Goal: Task Accomplishment & Management: Complete application form

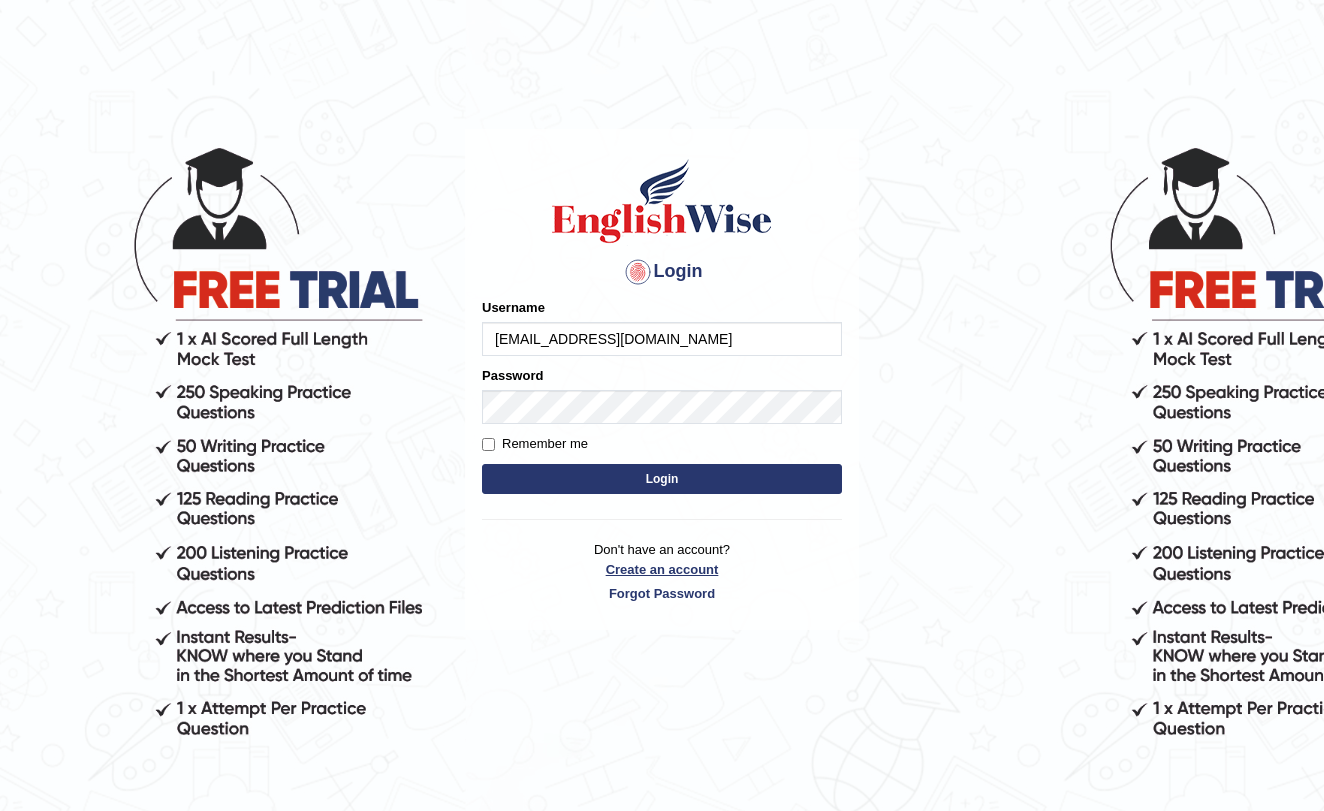
type input "[EMAIL_ADDRESS][DOMAIN_NAME]"
click at [651, 568] on link "Create an account" at bounding box center [662, 569] width 360 height 19
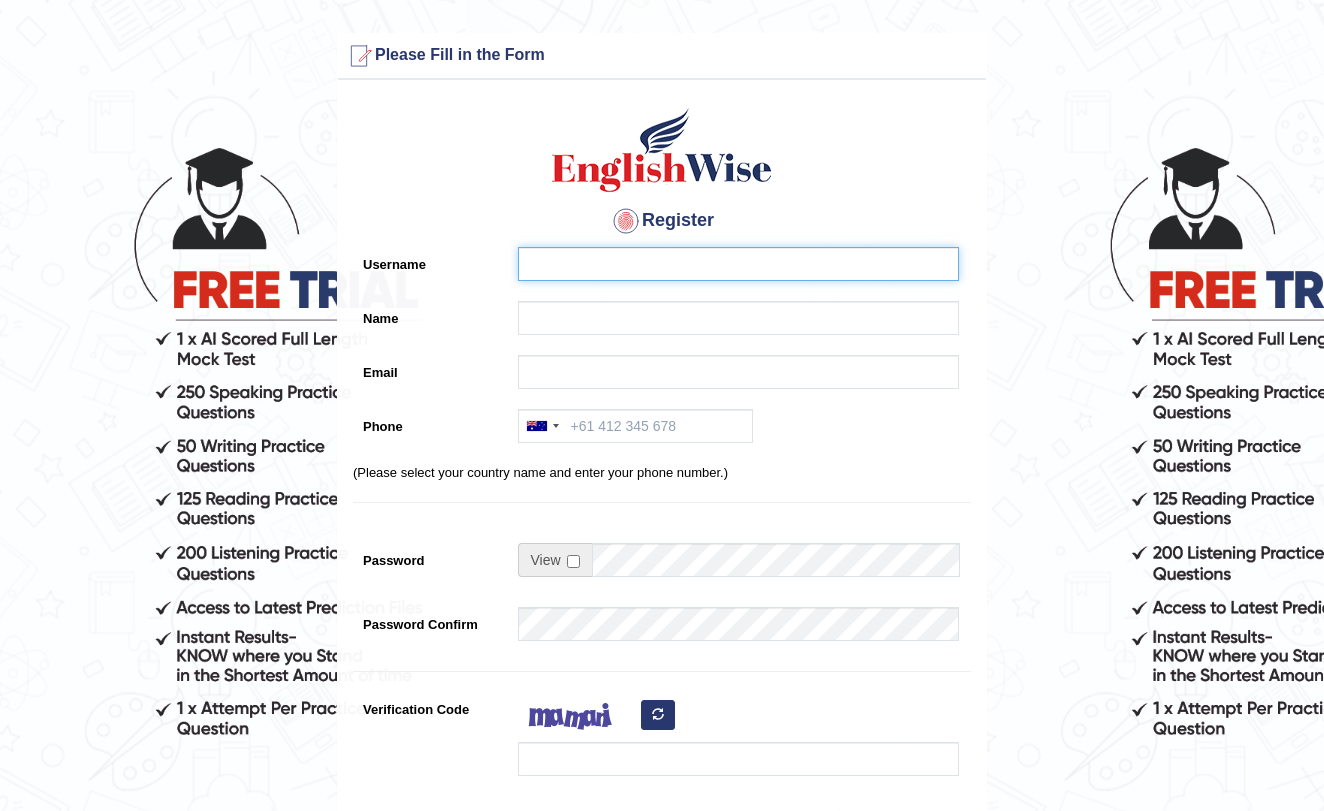
click at [668, 254] on input "Username" at bounding box center [738, 264] width 441 height 34
type input "Aman Kumar"
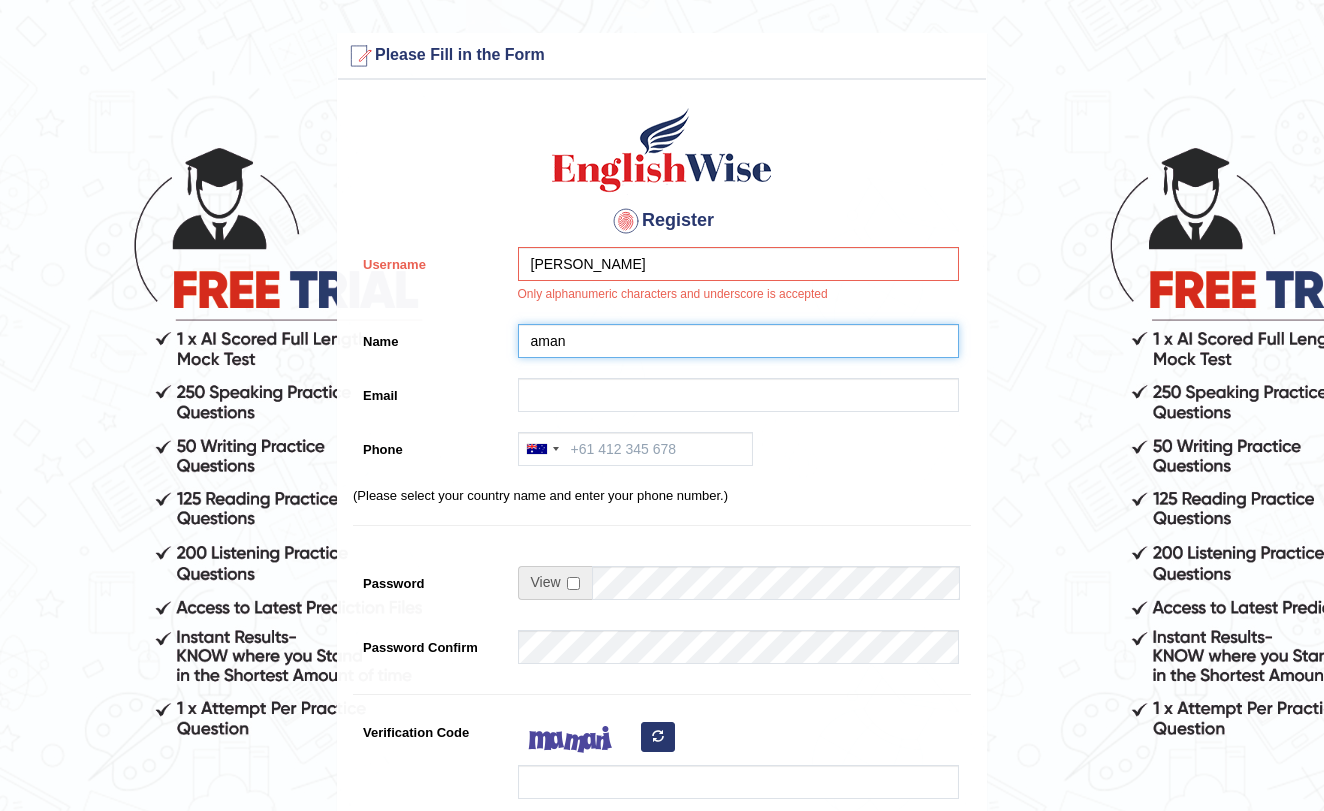
type input "aman"
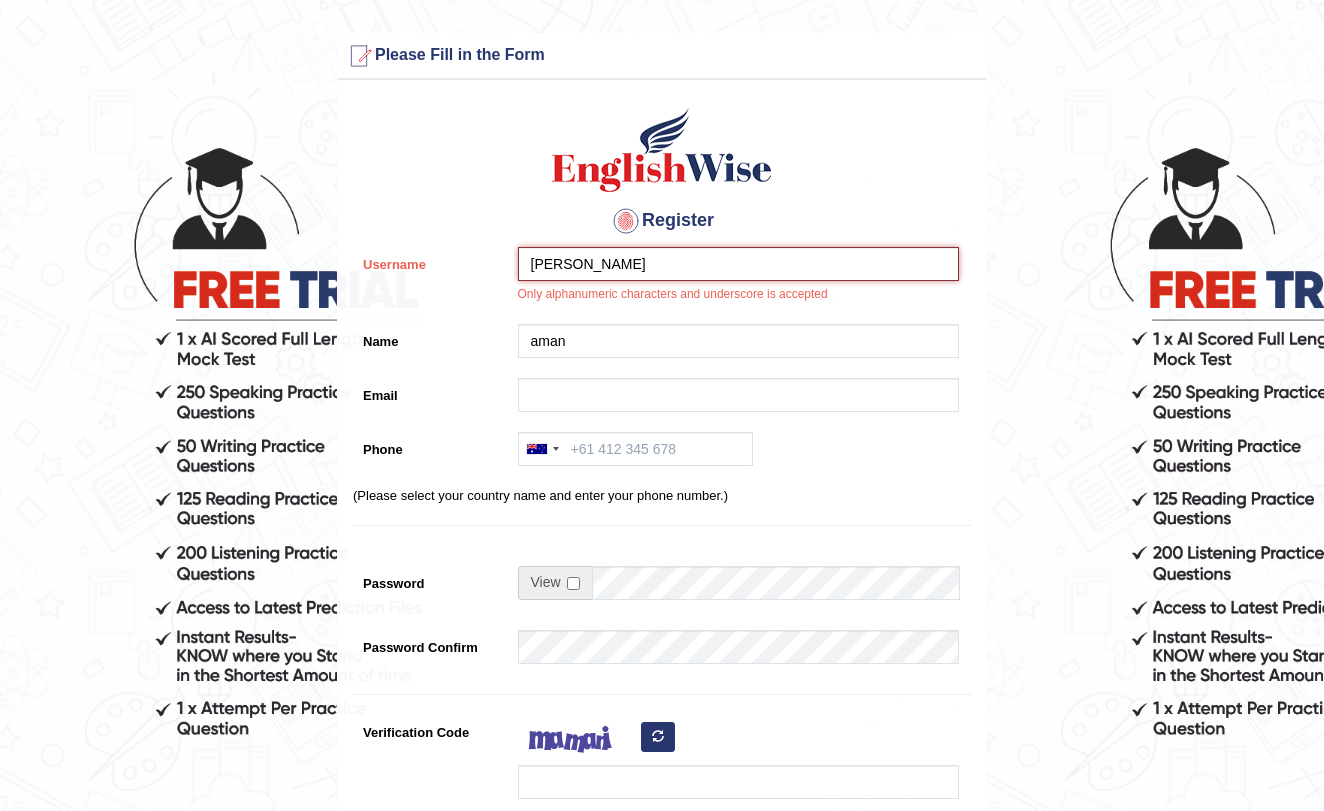
click at [619, 276] on input "Aman Kumar" at bounding box center [738, 264] width 441 height 34
type input "A"
type input "Akumar"
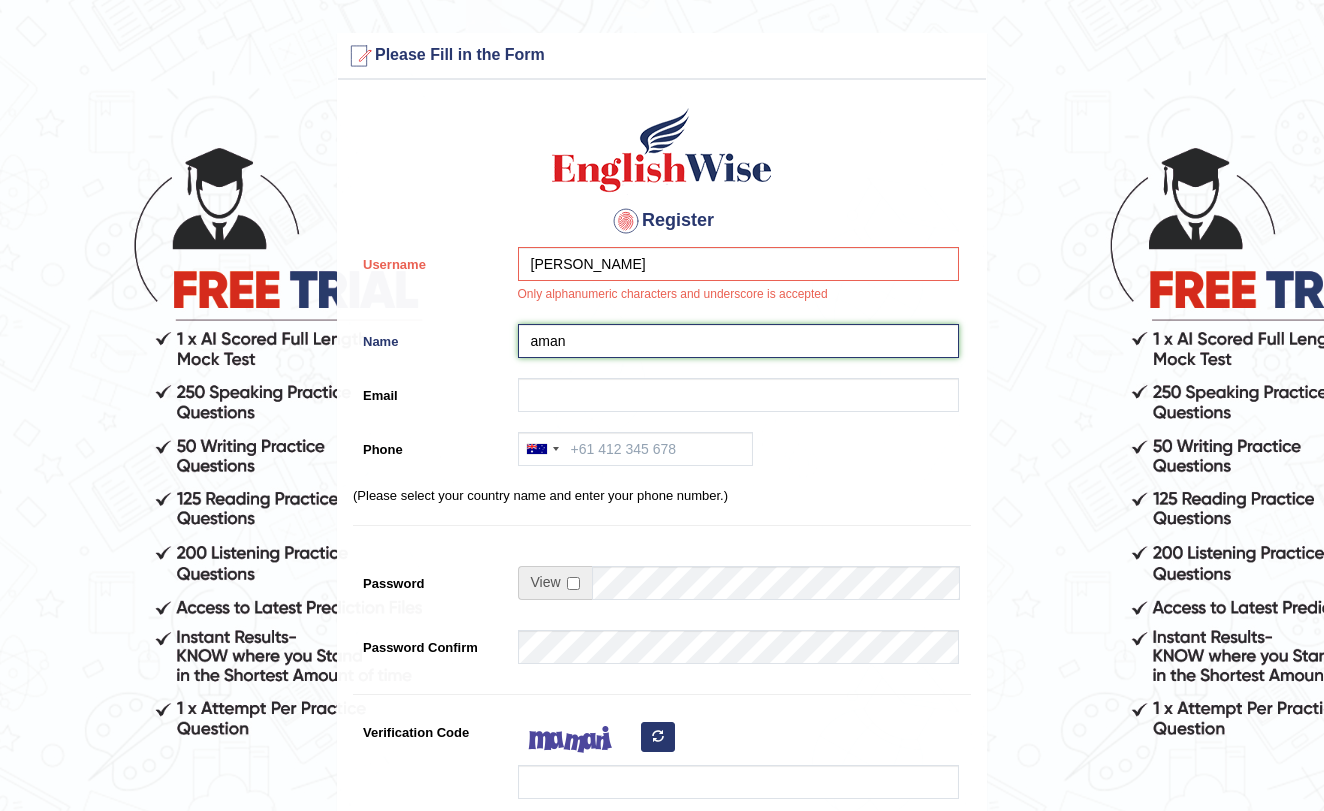
click at [590, 339] on input "aman" at bounding box center [738, 341] width 441 height 34
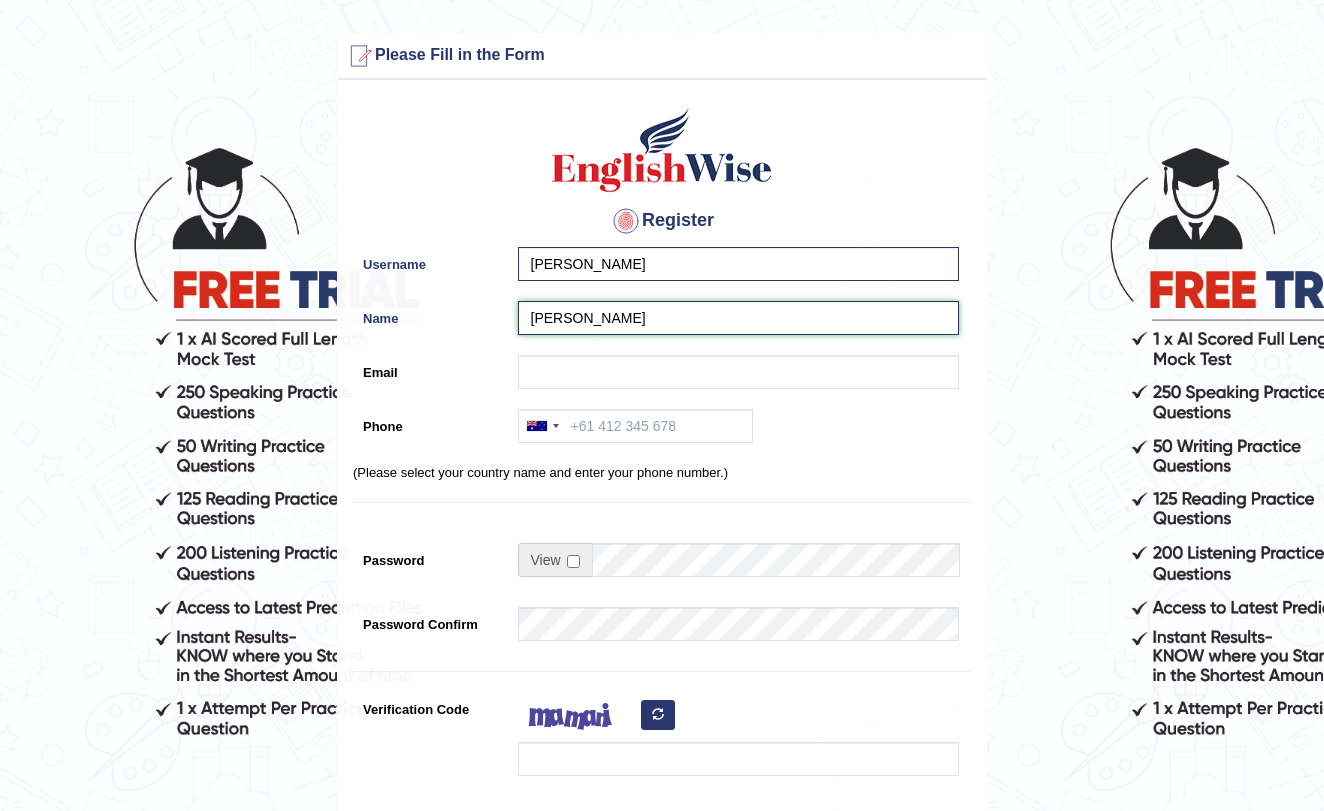
type input "[PERSON_NAME]"
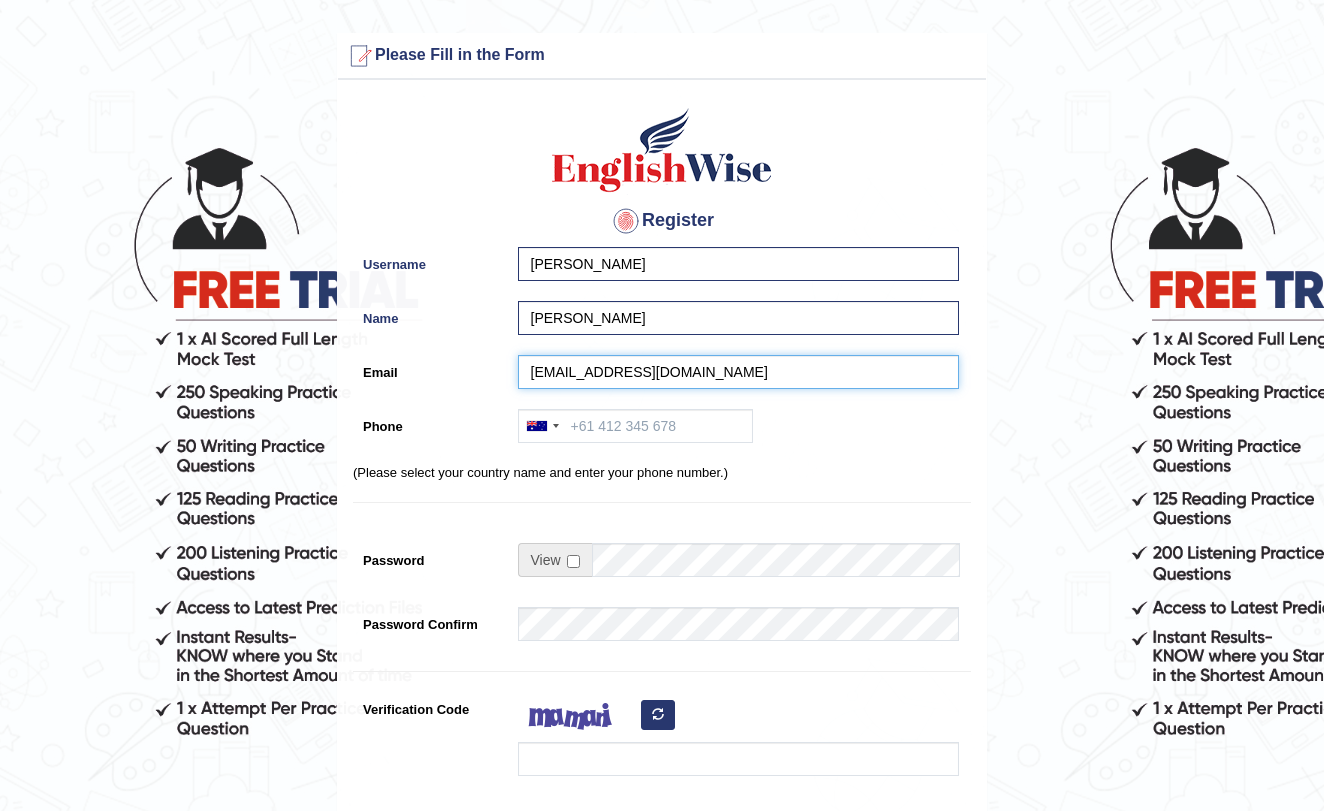
type input "a422776822@gmail.com"
click at [599, 452] on div "Australia +61 India (भारत) +91 New Zealand +64 United States +1 Canada +1 Unite…" at bounding box center [733, 431] width 451 height 44
type input "422776822"
click at [568, 558] on input "checkbox" at bounding box center [573, 561] width 13 height 13
checkbox input "true"
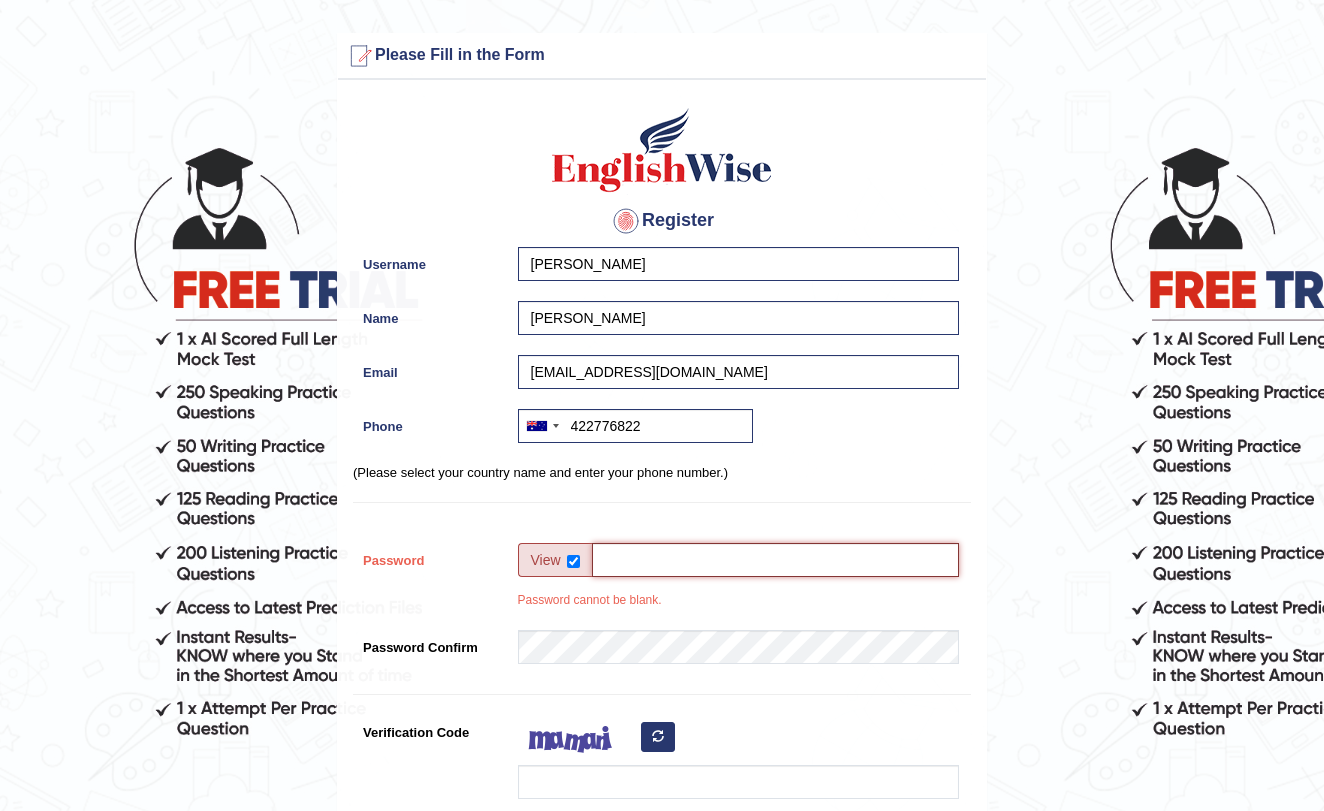
click at [618, 569] on input "Password" at bounding box center [775, 560] width 367 height 34
type input "e"
type input "English123"
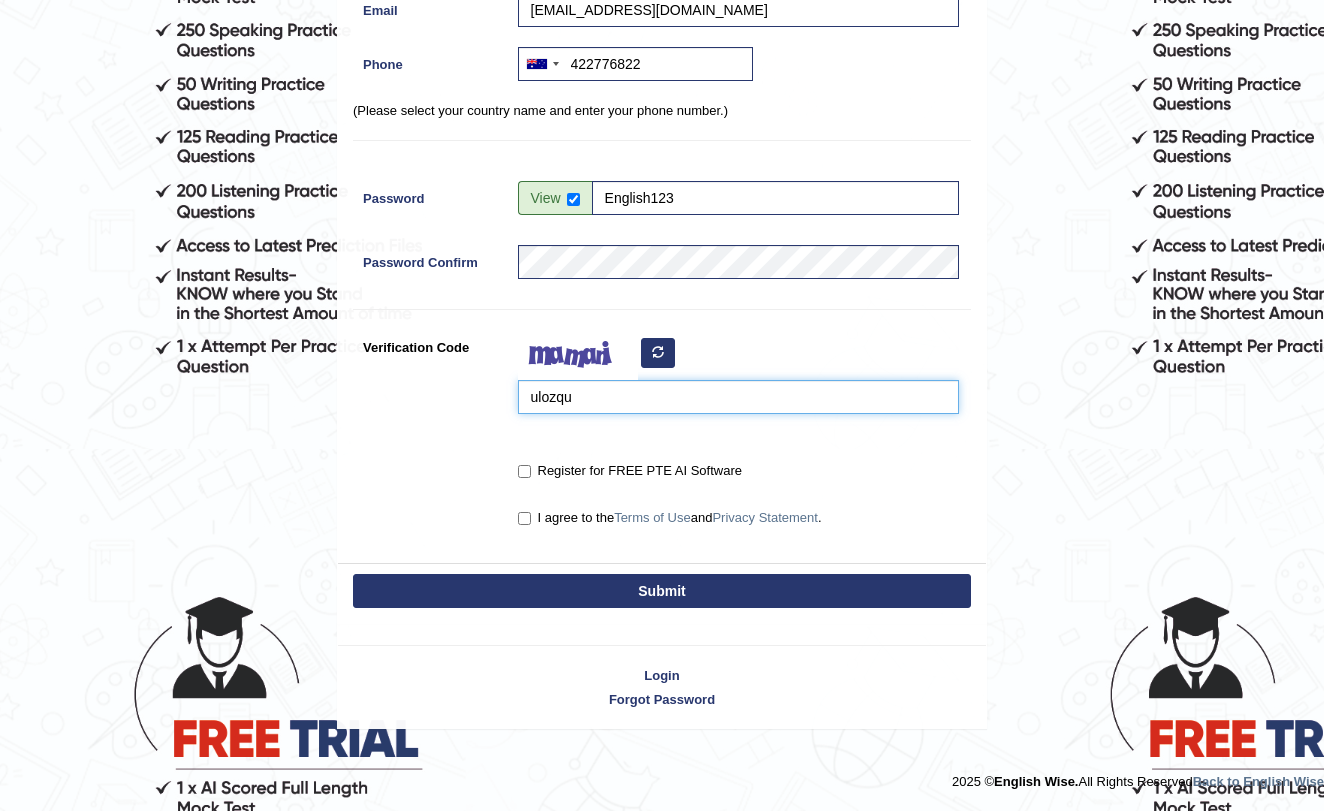
scroll to position [361, 0]
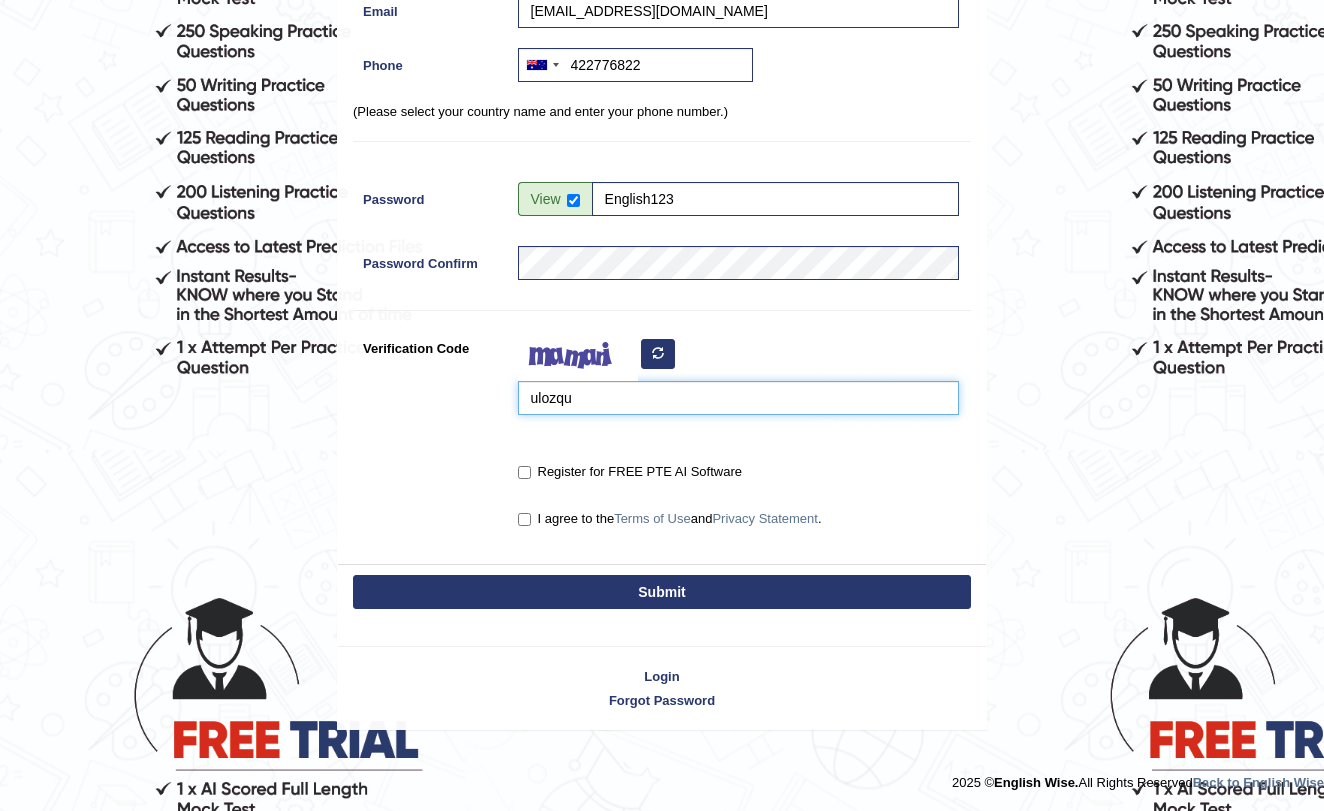
type input "ulozqu"
click at [524, 473] on input "Register for FREE PTE AI Software" at bounding box center [524, 472] width 13 height 13
checkbox input "true"
click at [527, 520] on input "I agree to the Terms of Use and Privacy Statement ." at bounding box center [524, 519] width 13 height 13
checkbox input "true"
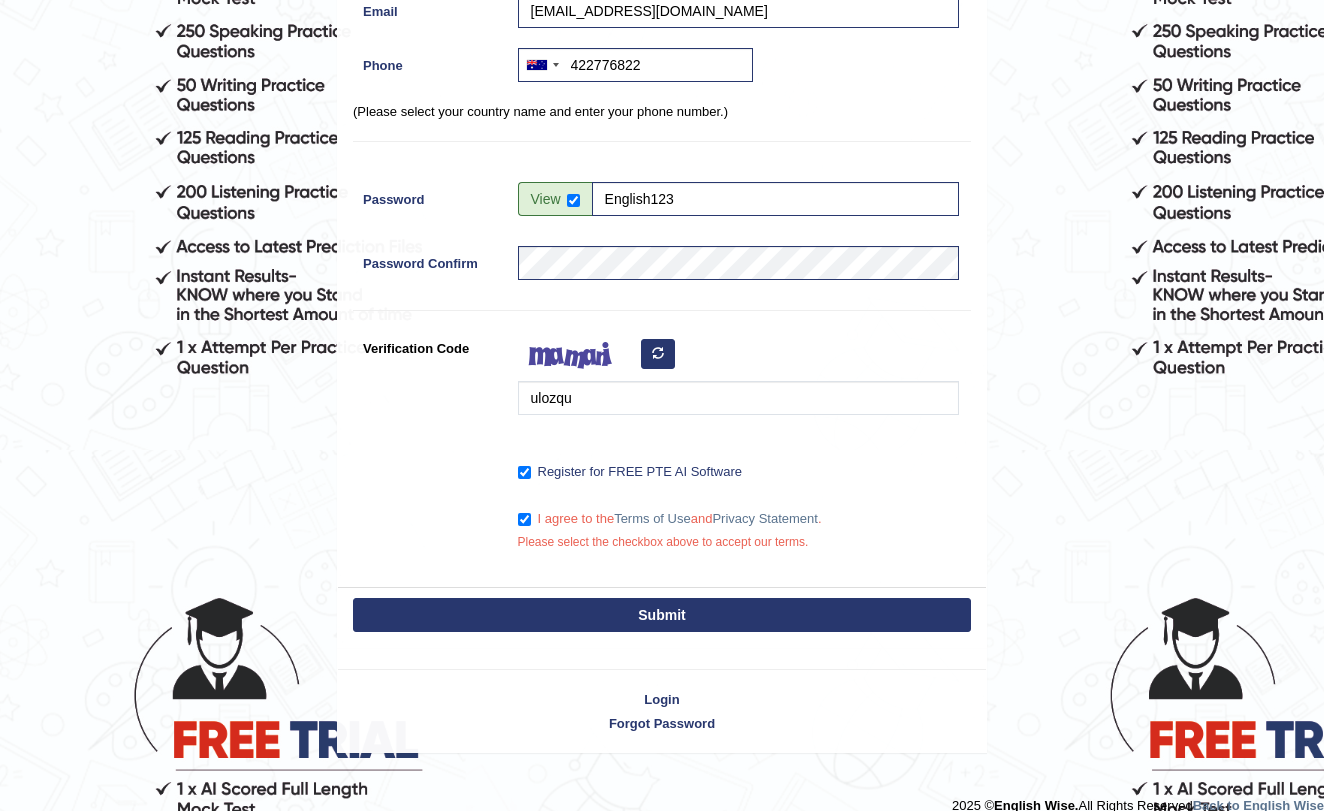
click at [548, 609] on button "Submit" at bounding box center [662, 615] width 618 height 34
type input "+61422776822"
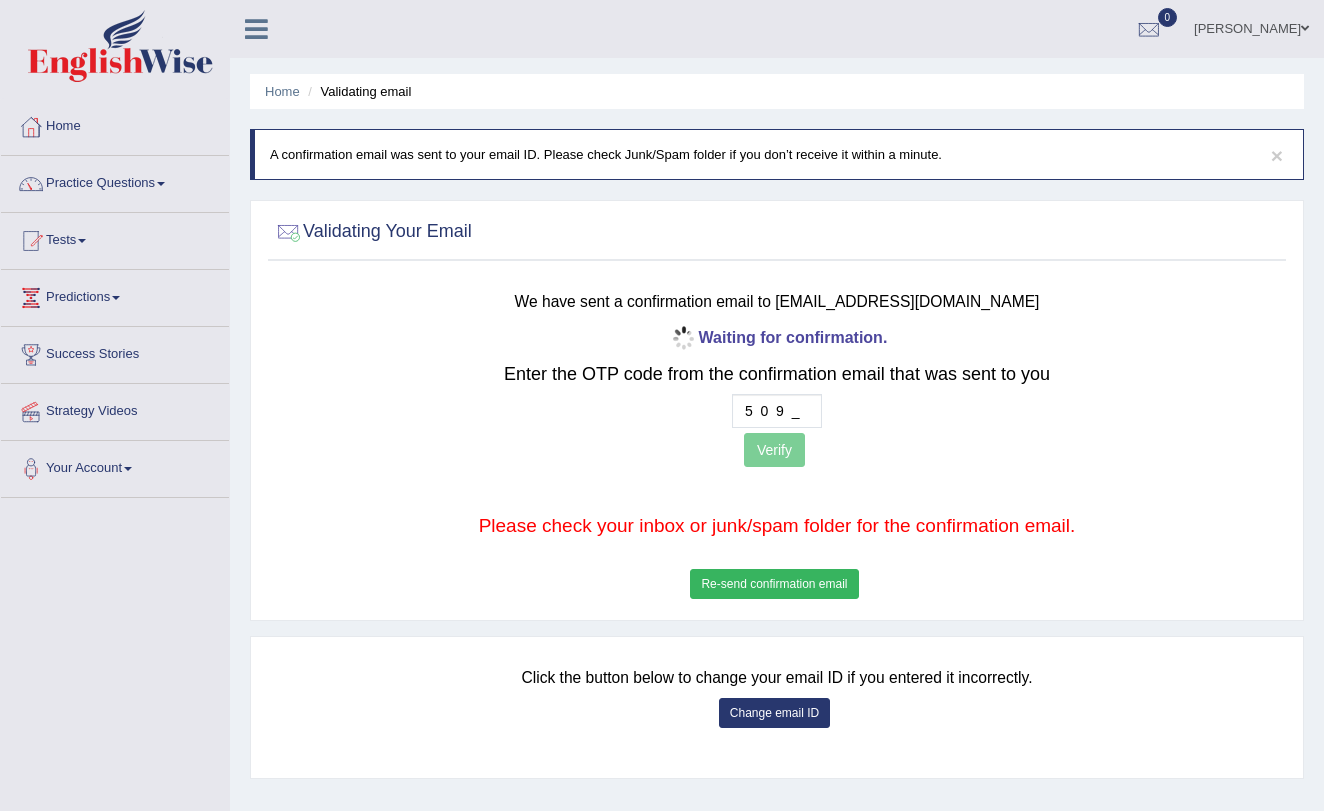
type input "5 0 9 9"
click at [788, 450] on button "Verify" at bounding box center [774, 450] width 61 height 34
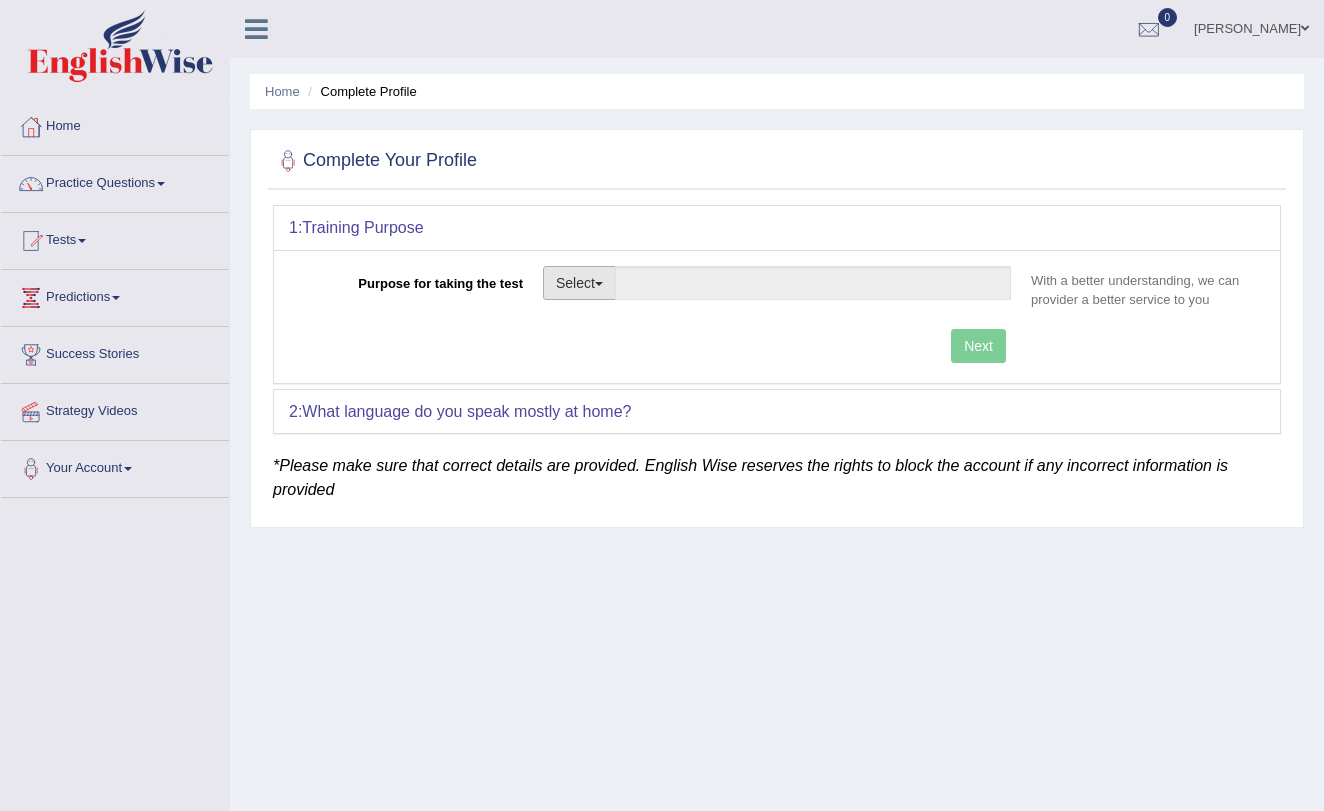
click at [603, 283] on span "button" at bounding box center [599, 284] width 8 height 4
click at [603, 321] on link "Student Visa" at bounding box center [633, 326] width 178 height 26
type input "Student Visa"
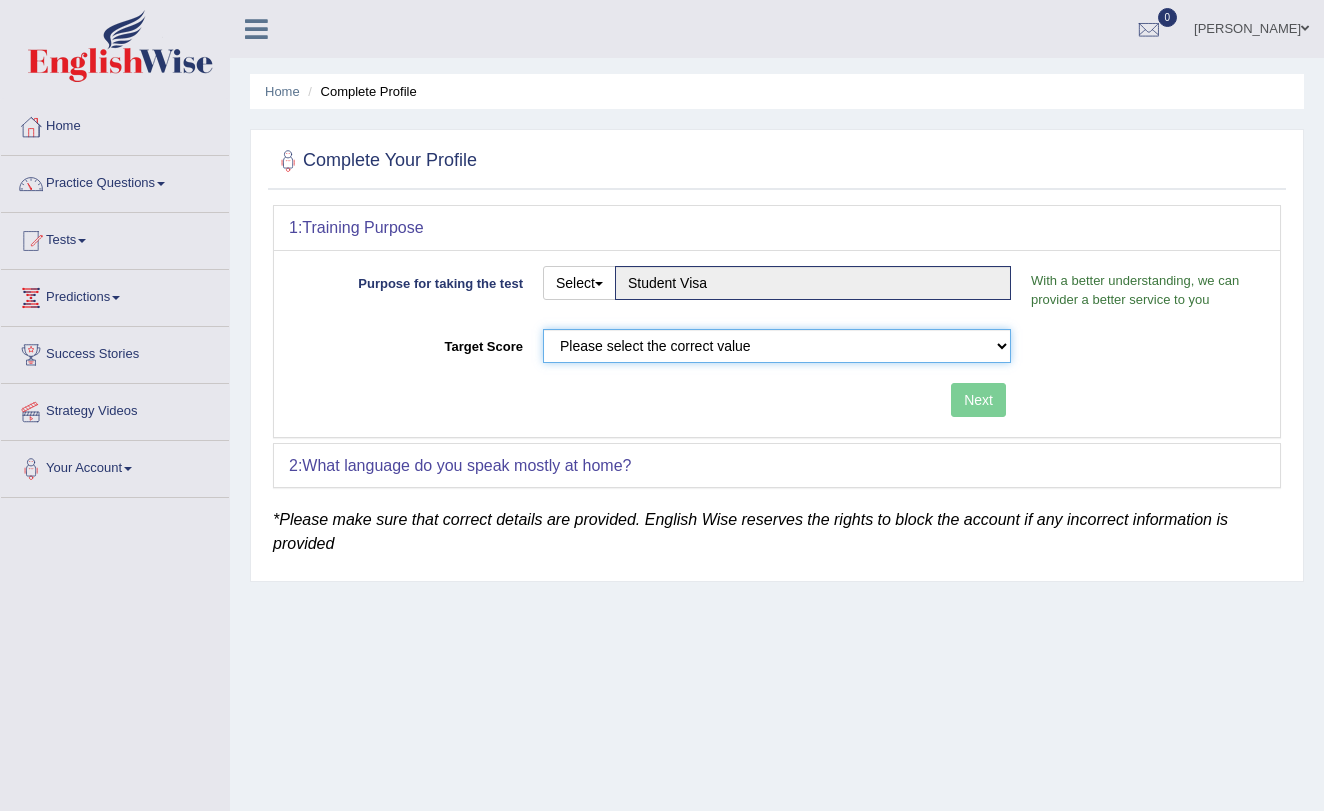
select select "65"
click at [959, 389] on button "Next" at bounding box center [978, 400] width 55 height 34
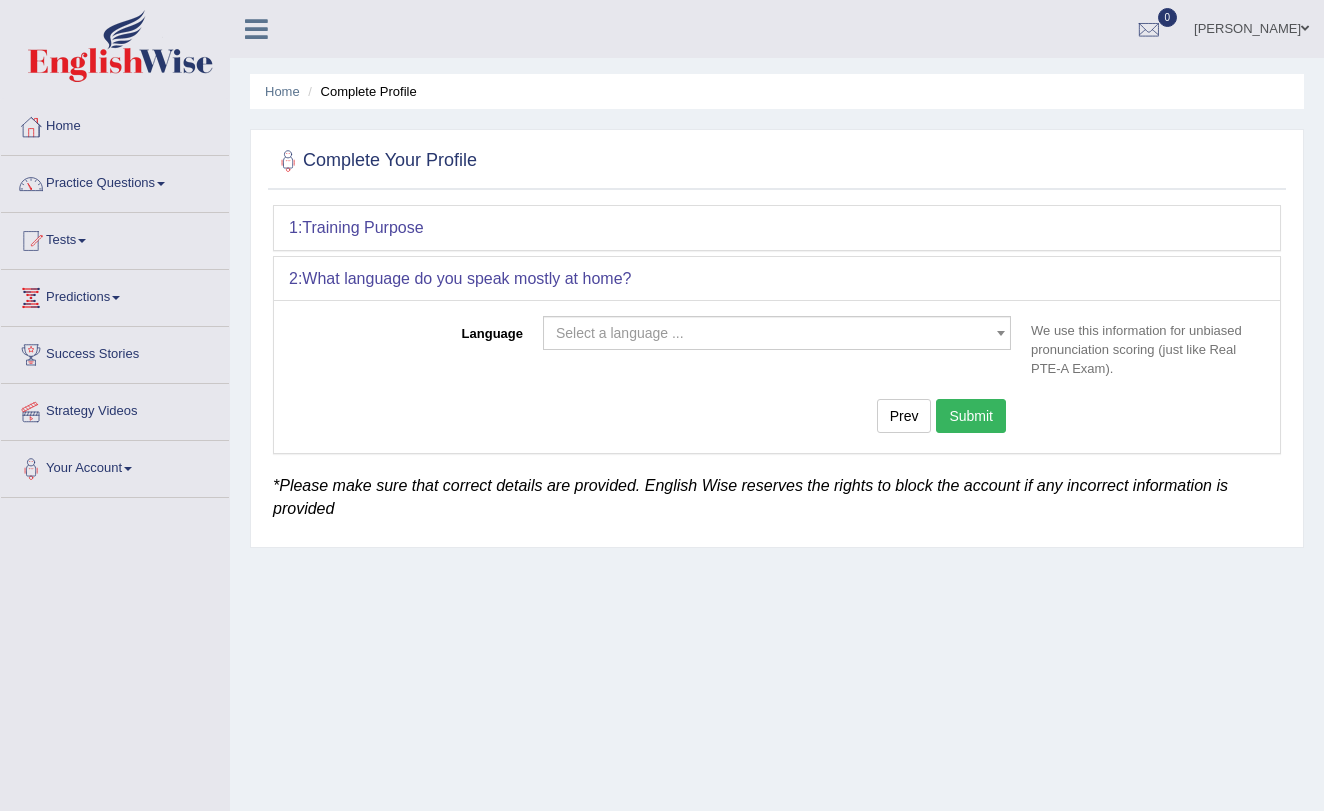
click at [971, 339] on span "Select a language ..." at bounding box center [771, 333] width 430 height 20
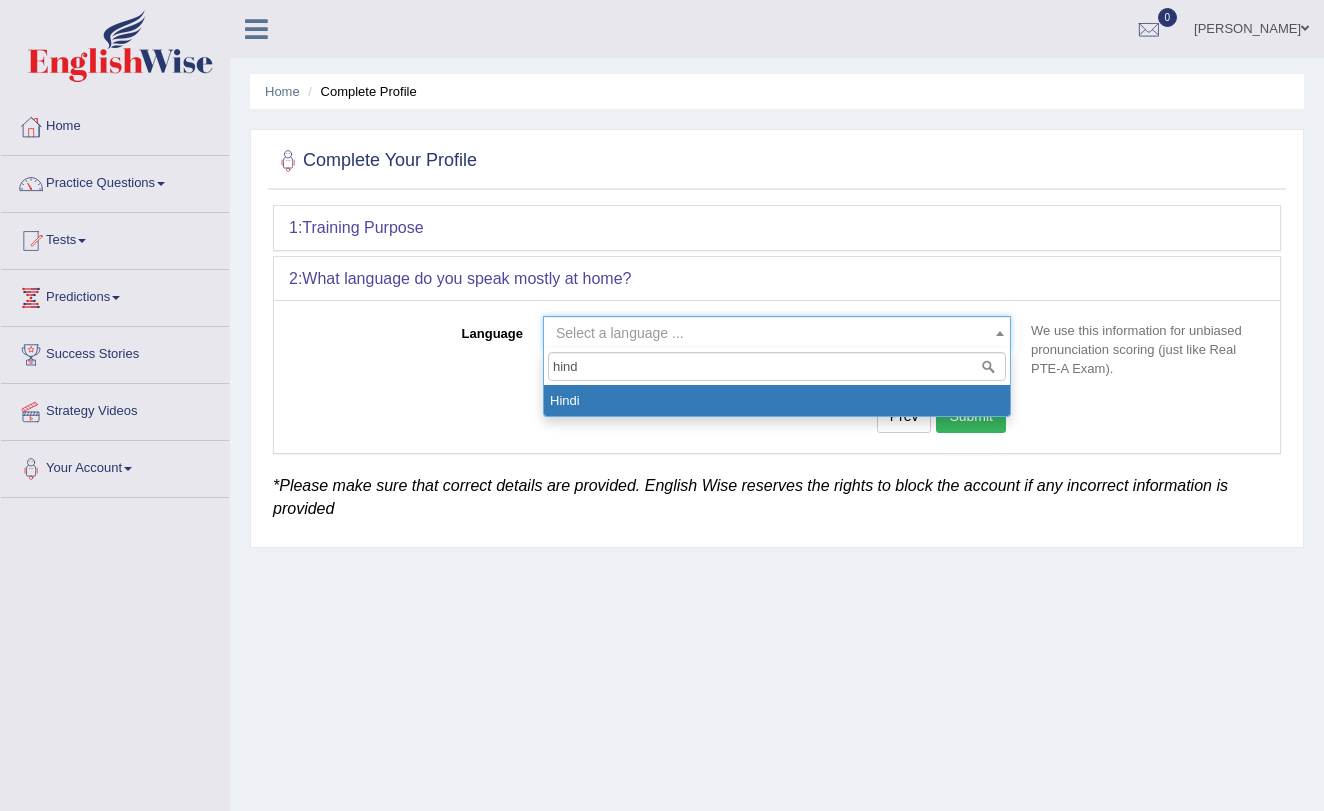
type input "hind"
select select "Hindi"
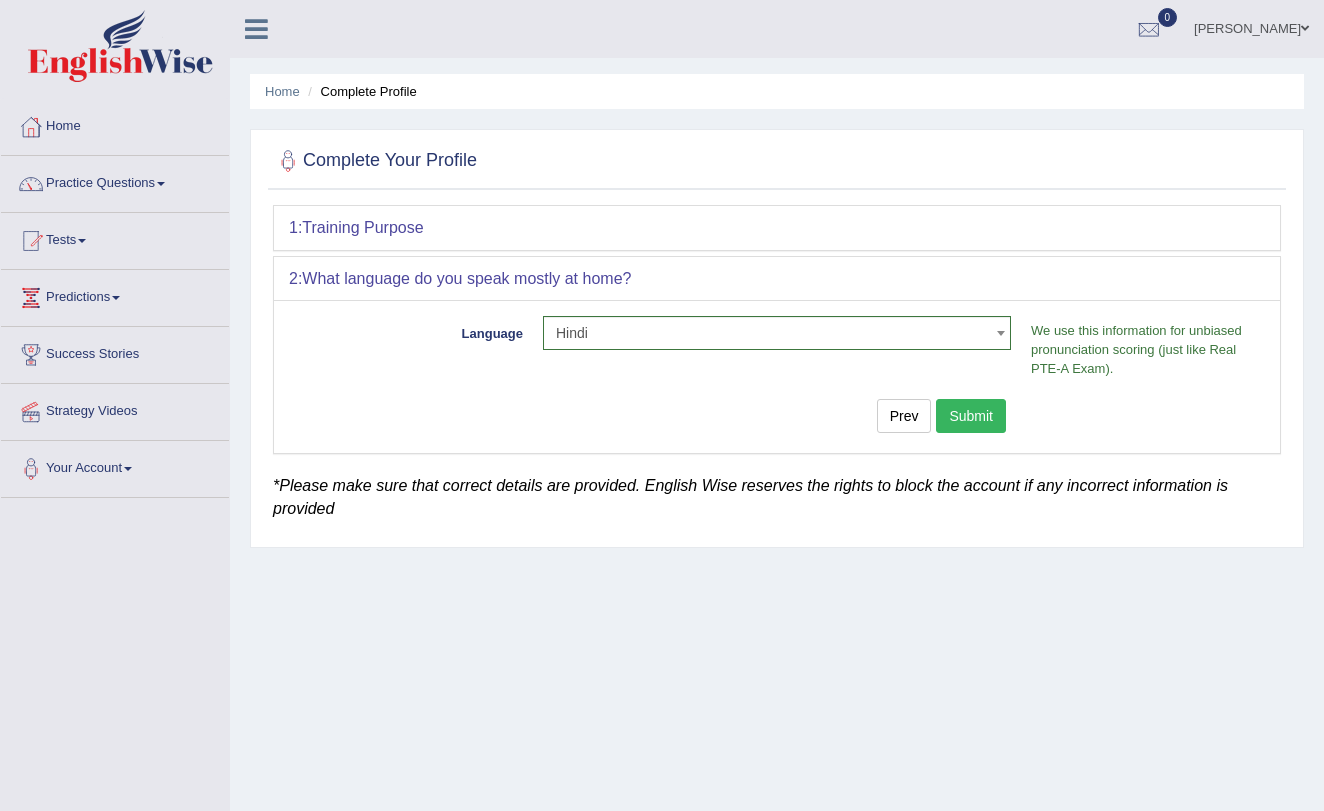
click at [977, 407] on button "Submit" at bounding box center [971, 416] width 70 height 34
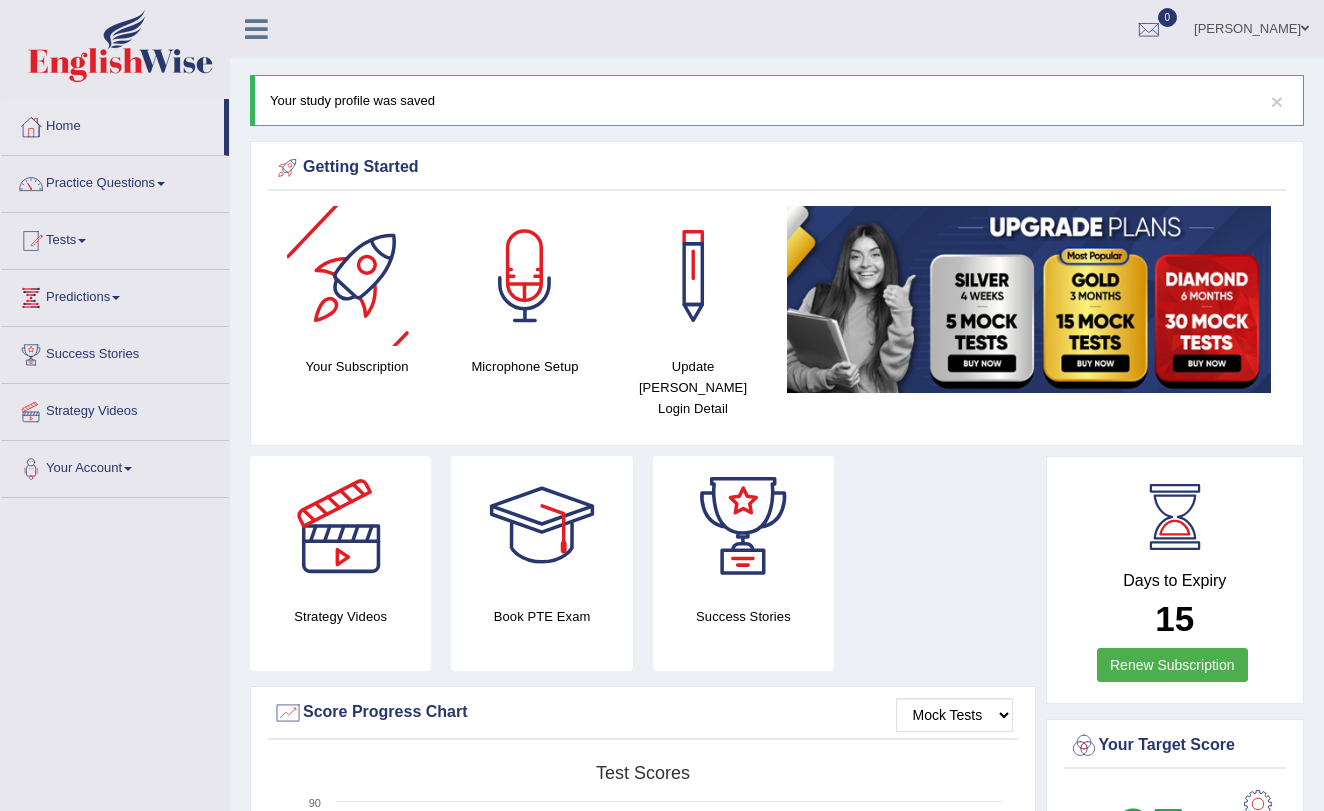
click at [374, 279] on div at bounding box center [357, 276] width 140 height 140
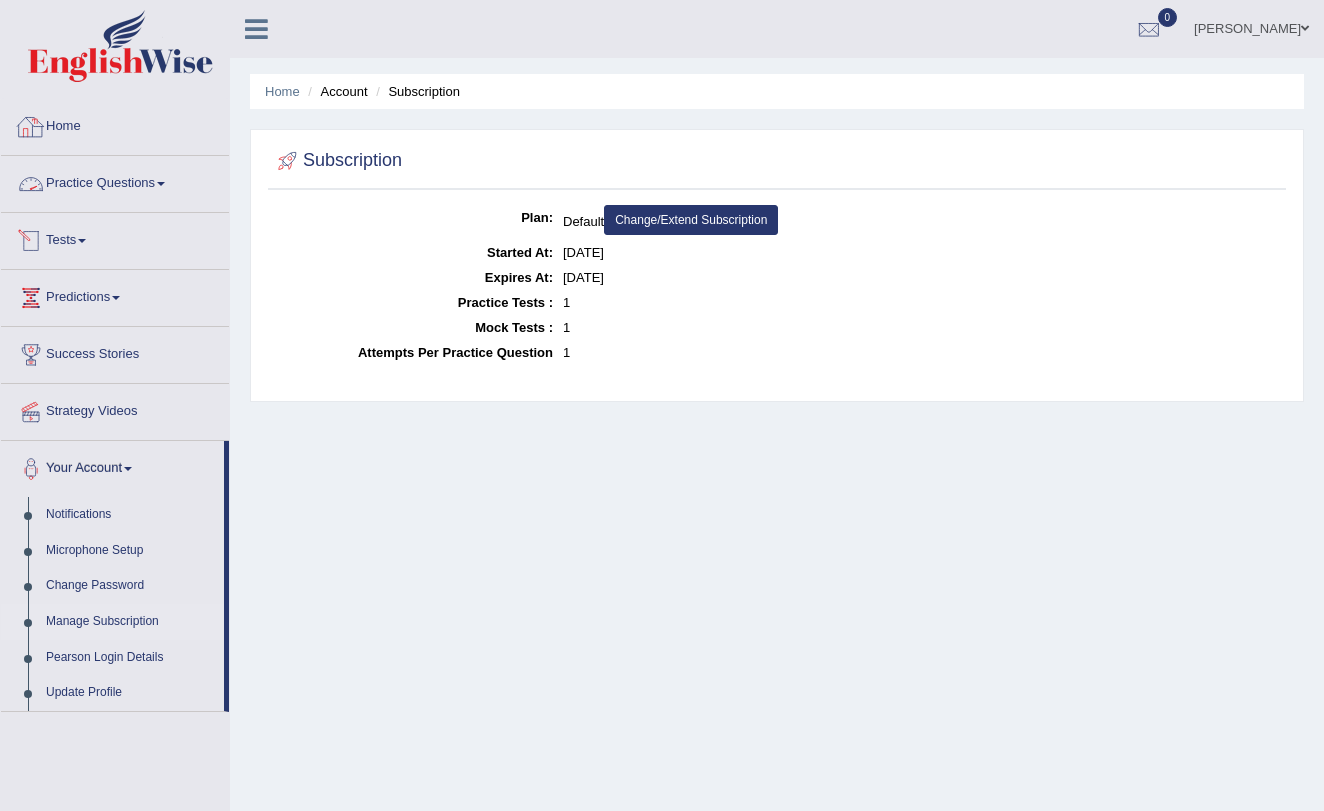
click at [123, 130] on link "Home" at bounding box center [115, 124] width 228 height 50
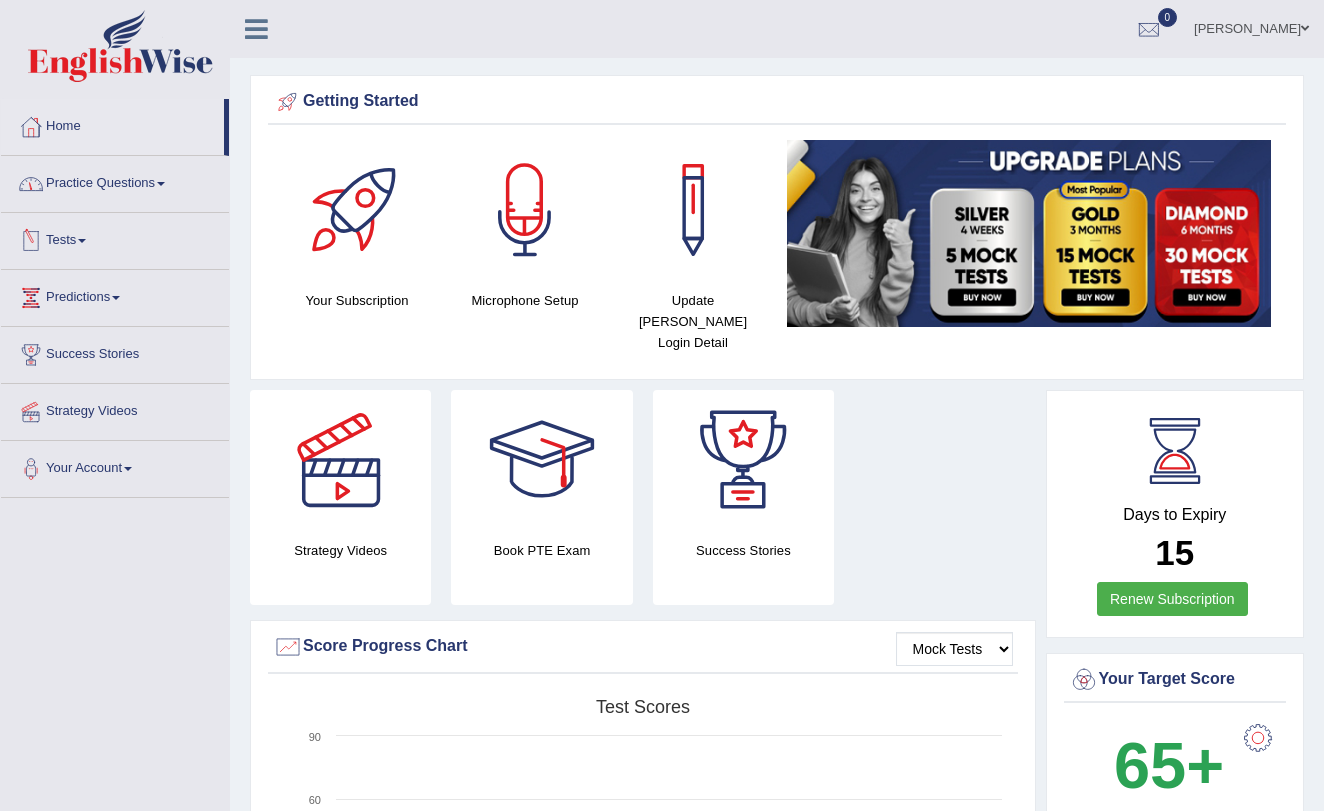
click at [79, 243] on link "Tests" at bounding box center [115, 238] width 228 height 50
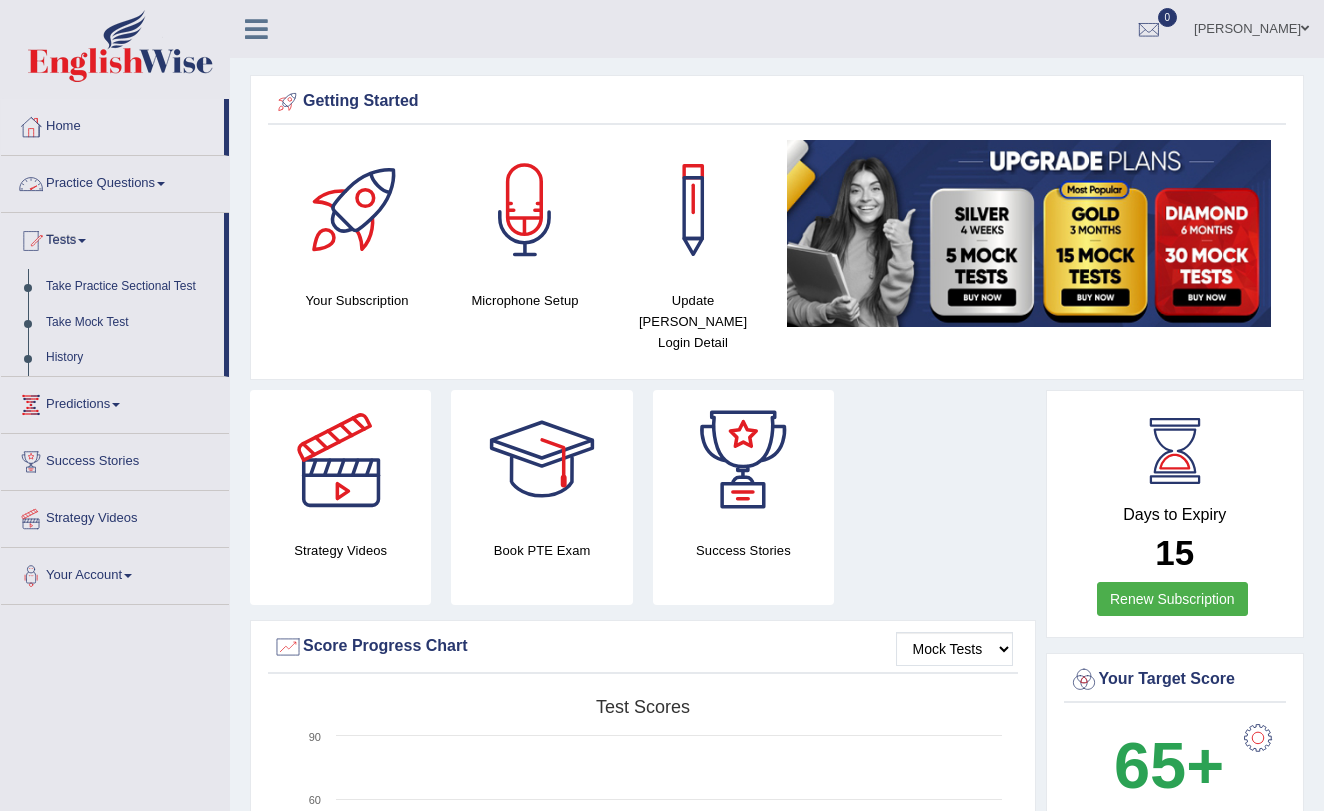
click at [150, 180] on link "Practice Questions" at bounding box center [115, 181] width 228 height 50
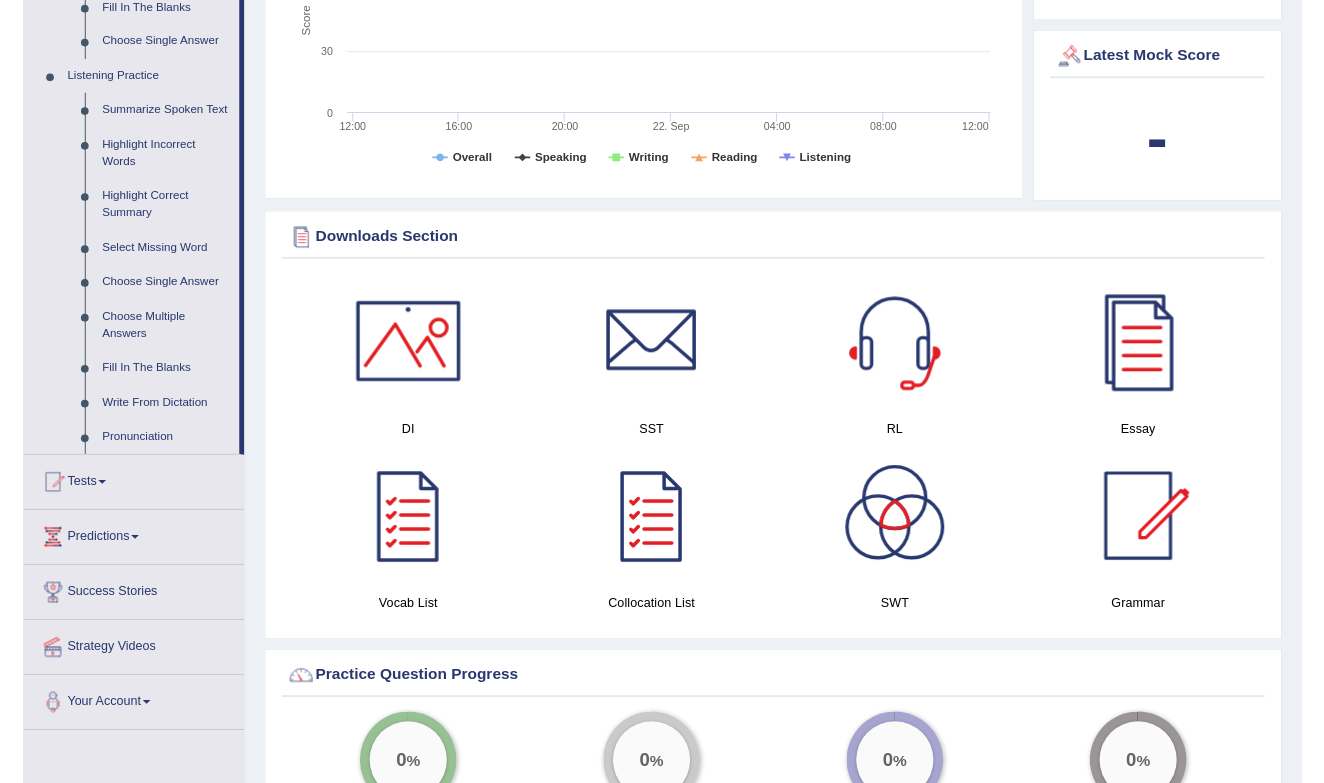
scroll to position [820, 0]
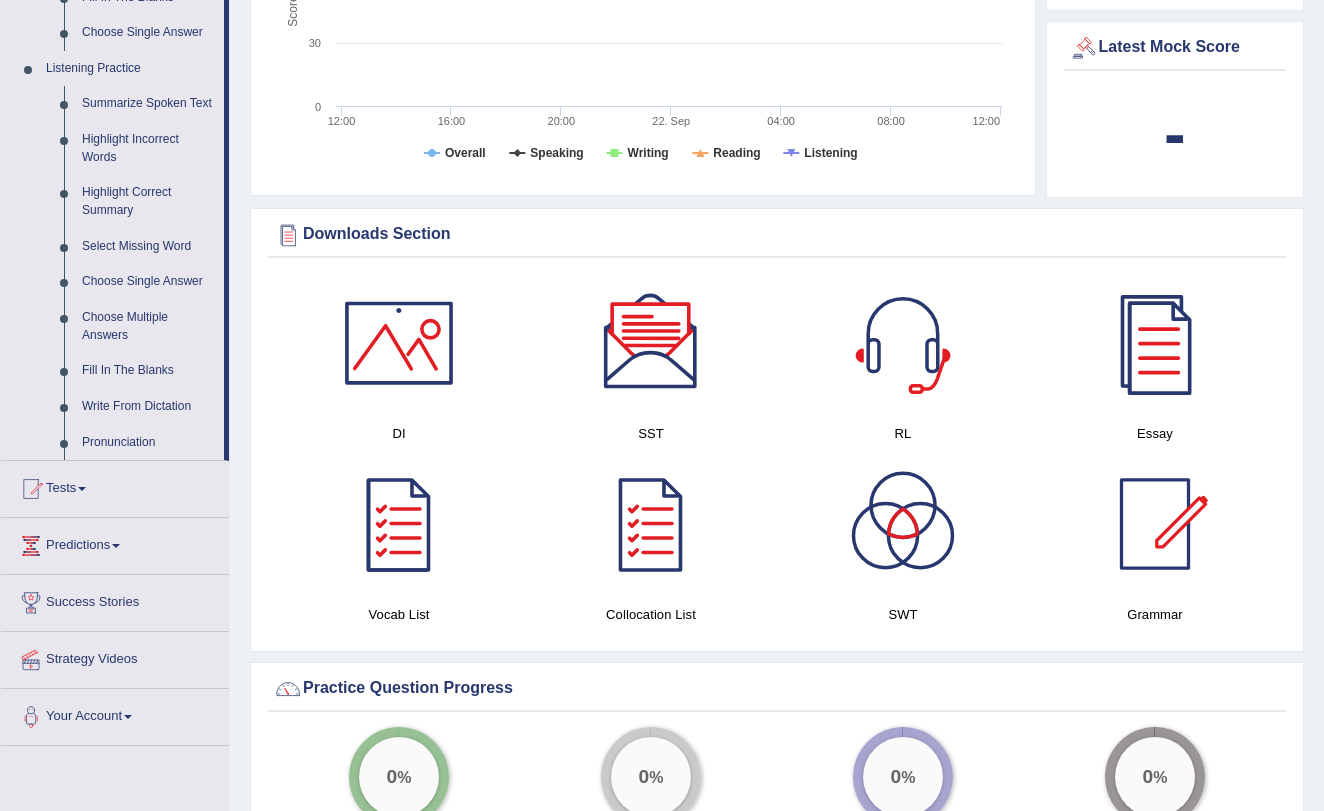
click at [1137, 337] on div at bounding box center [1155, 343] width 140 height 140
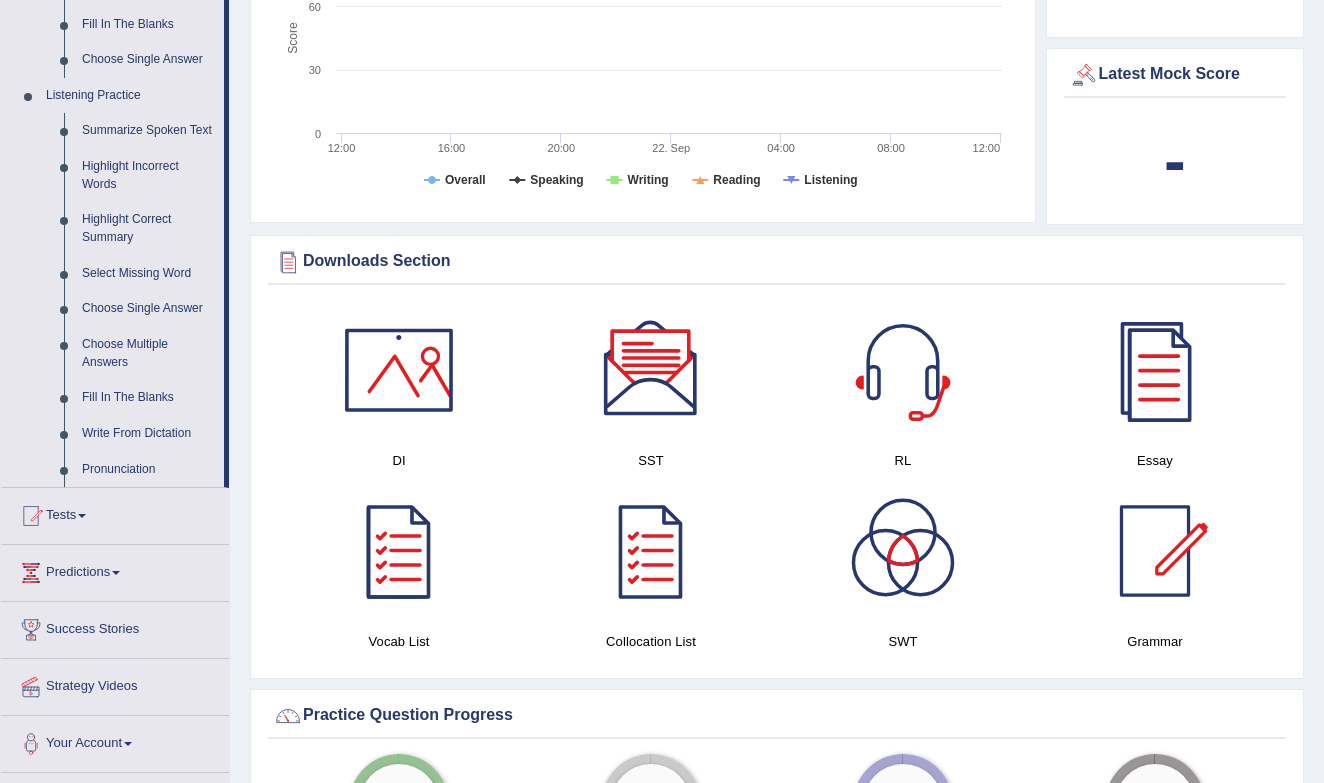
scroll to position [796, 0]
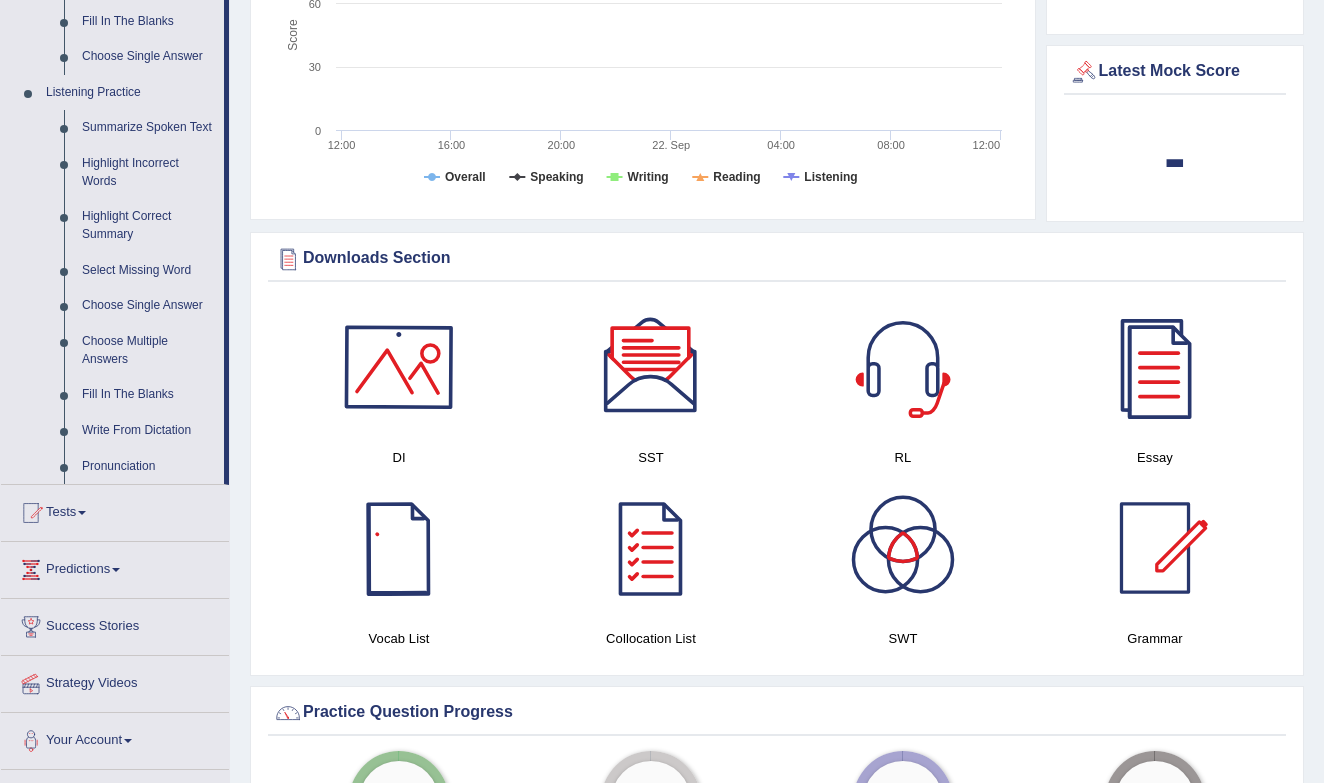
click at [406, 339] on div at bounding box center [399, 367] width 140 height 140
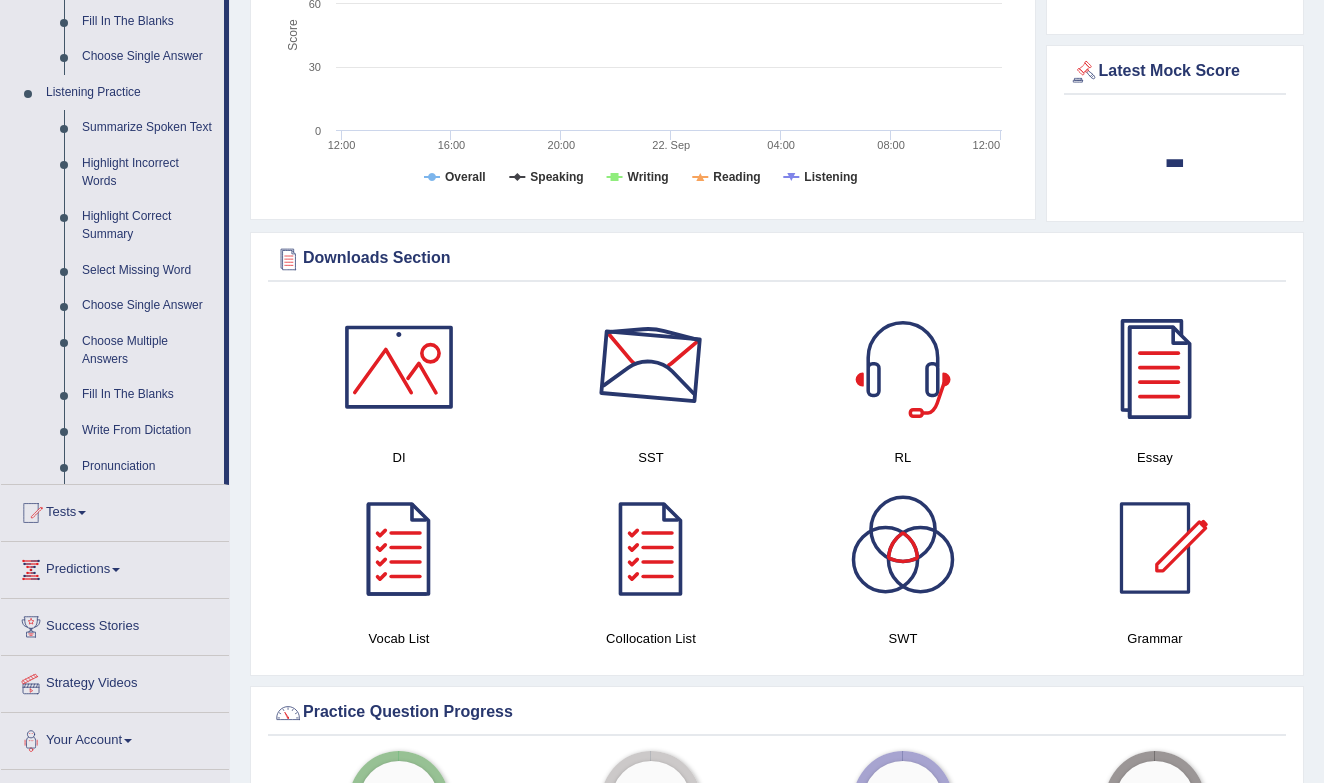
click at [640, 364] on div at bounding box center [651, 367] width 140 height 140
click at [915, 368] on div at bounding box center [903, 367] width 140 height 140
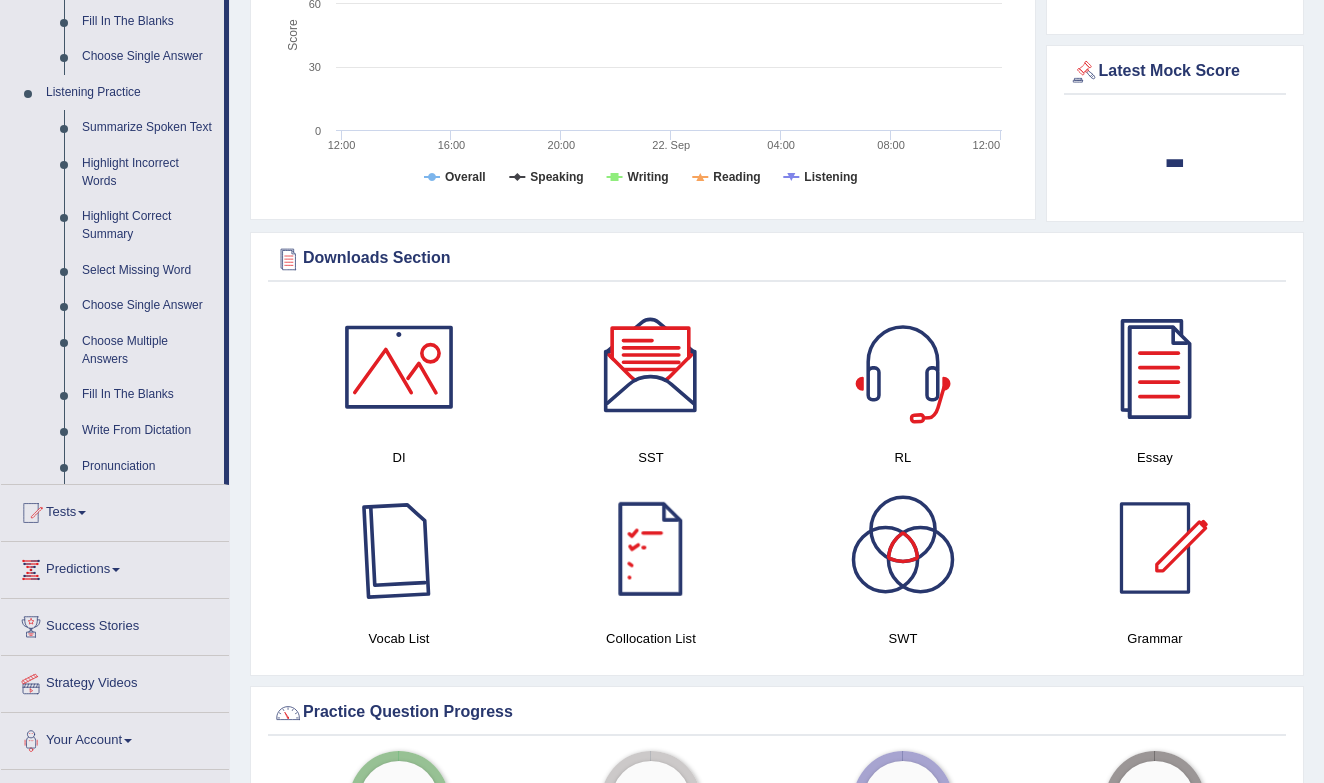
click at [408, 555] on div at bounding box center [399, 548] width 140 height 140
click at [657, 535] on div at bounding box center [651, 548] width 140 height 140
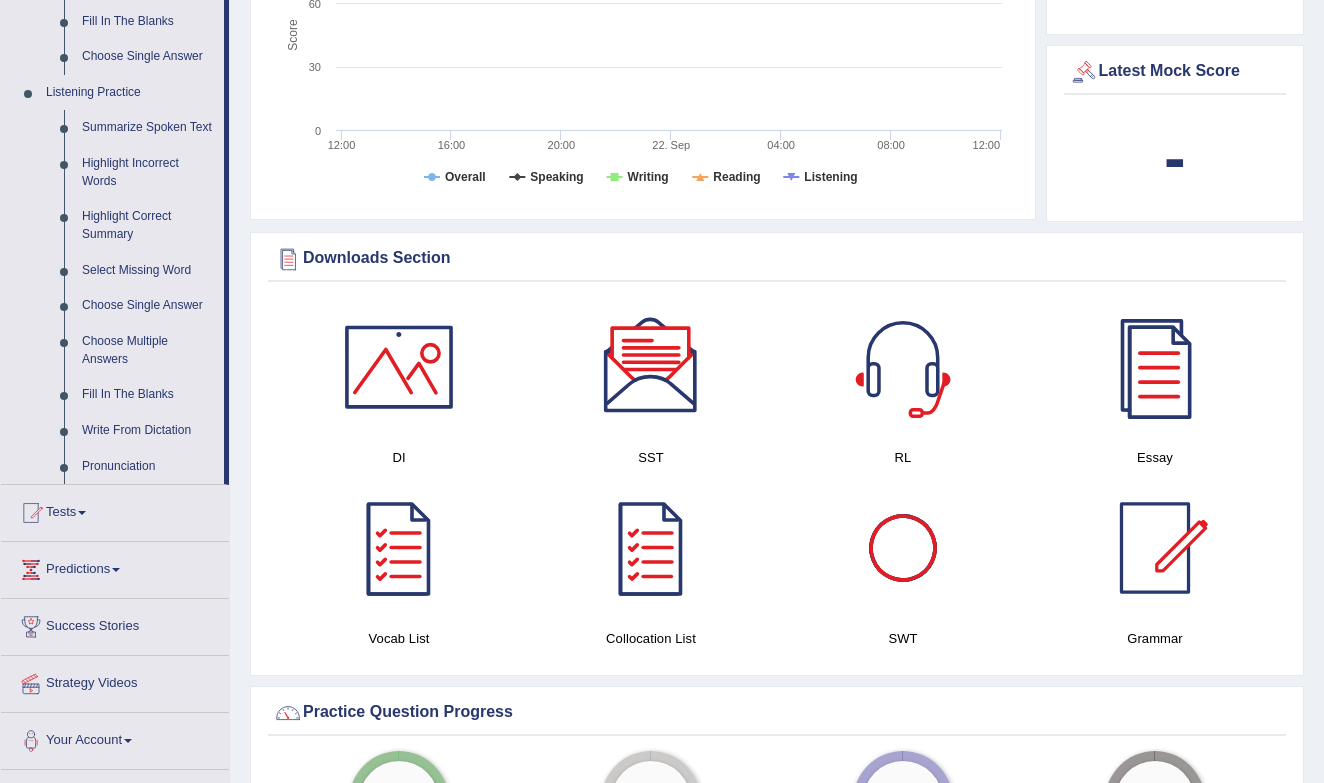
click at [912, 531] on div at bounding box center [903, 548] width 140 height 140
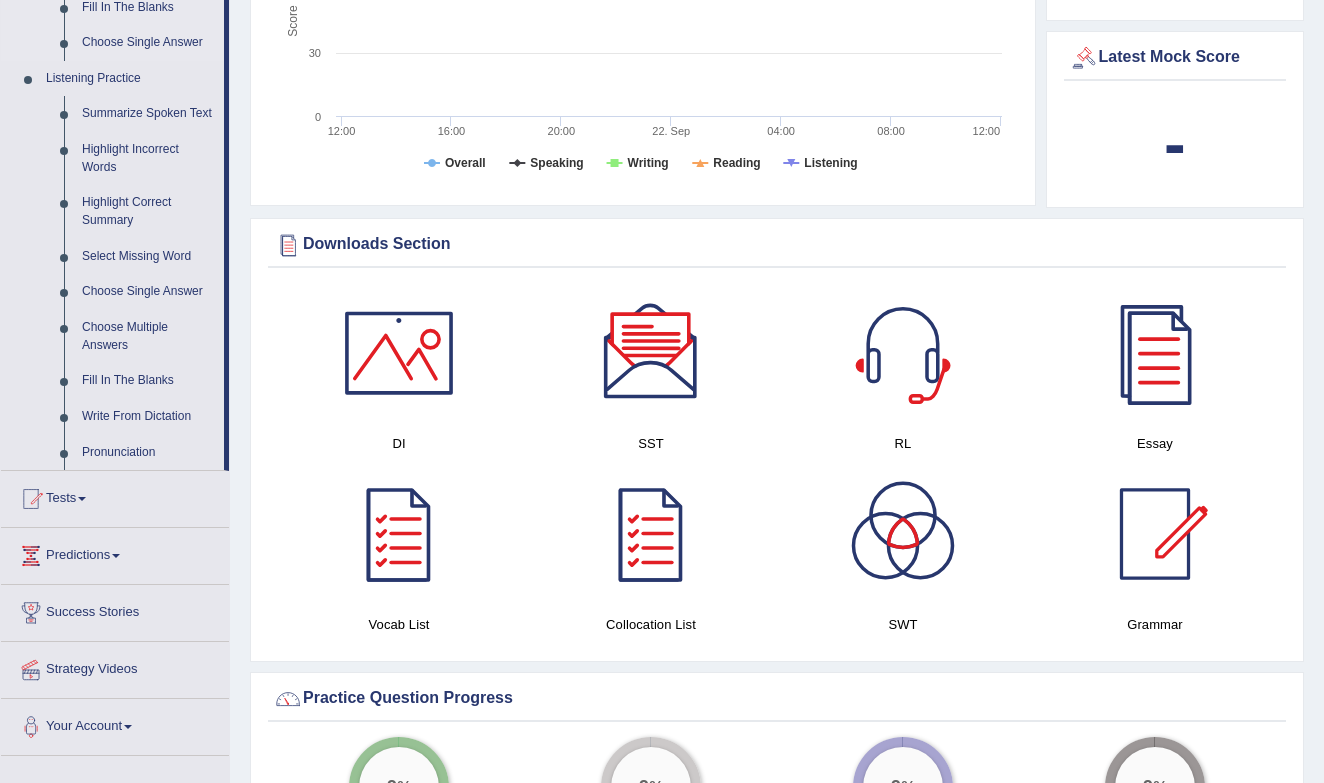
scroll to position [824, 0]
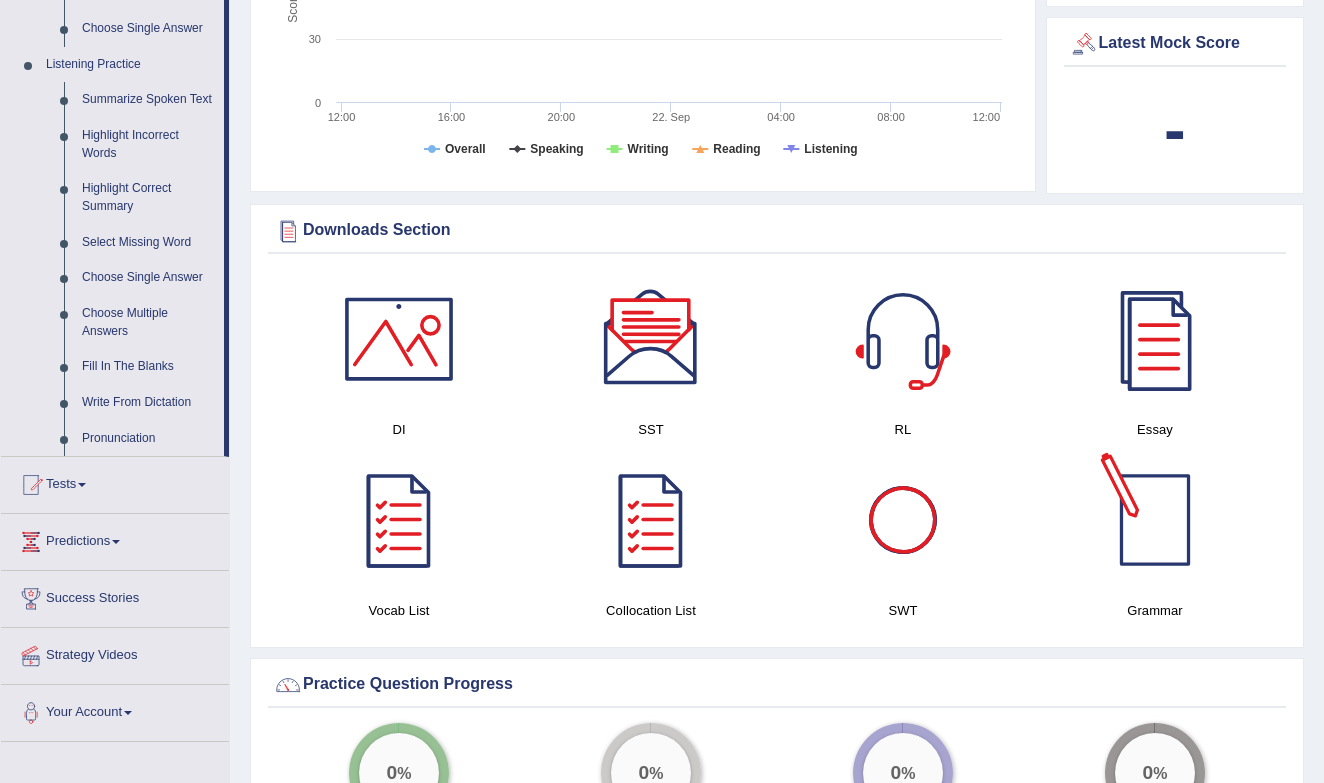
click at [1151, 512] on div at bounding box center [1155, 520] width 140 height 140
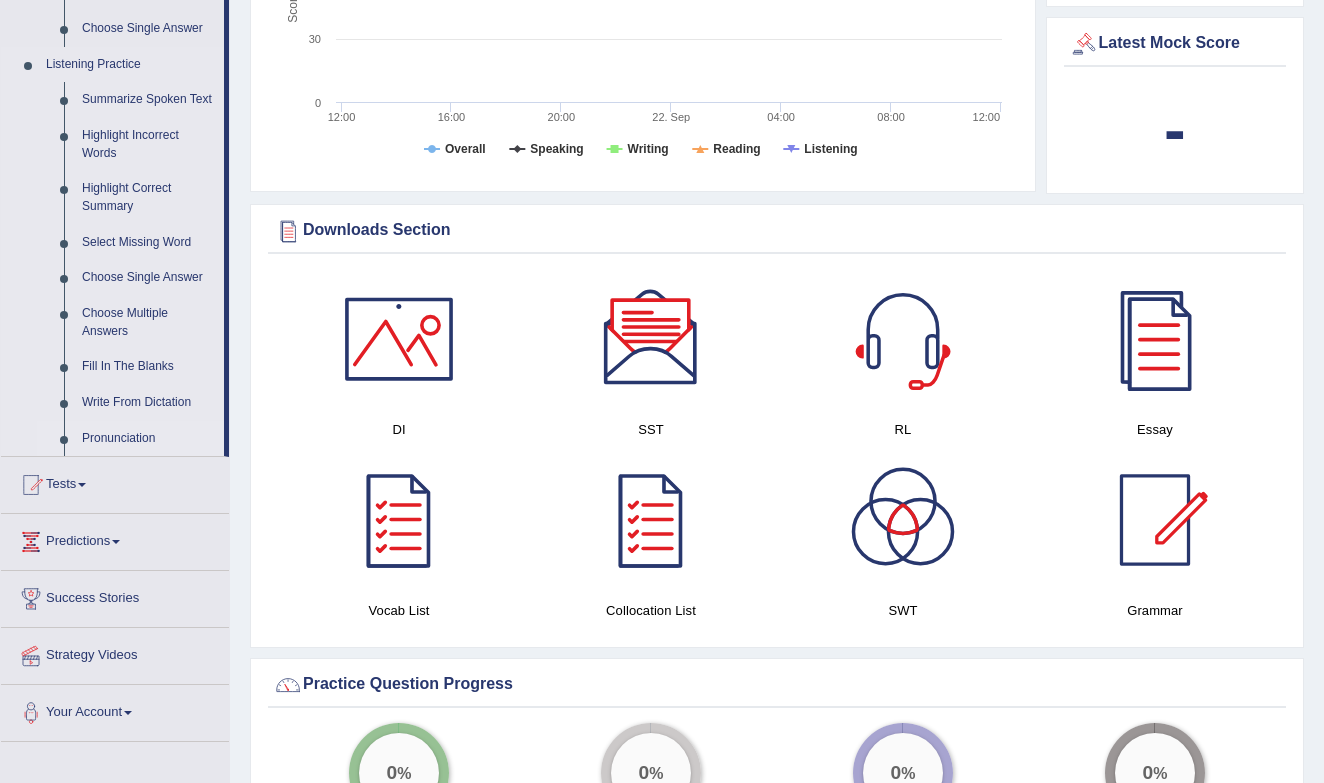
click at [125, 439] on link "Pronunciation" at bounding box center [148, 439] width 151 height 36
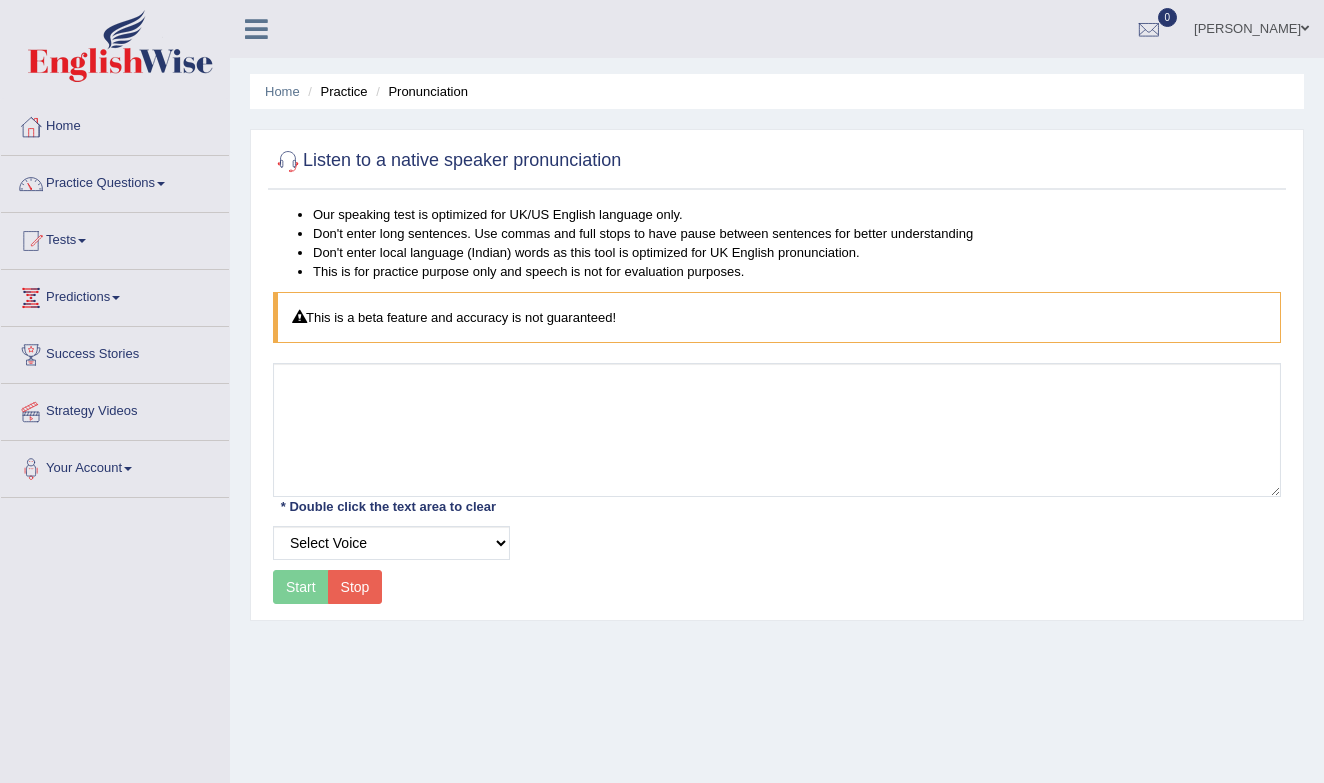
click at [304, 589] on div "Start Stop" at bounding box center [327, 587] width 109 height 34
click at [357, 587] on button "Stop" at bounding box center [355, 587] width 55 height 34
click at [305, 585] on div "Start Stop" at bounding box center [327, 587] width 109 height 34
click at [283, 582] on div "Start Stop" at bounding box center [327, 587] width 109 height 34
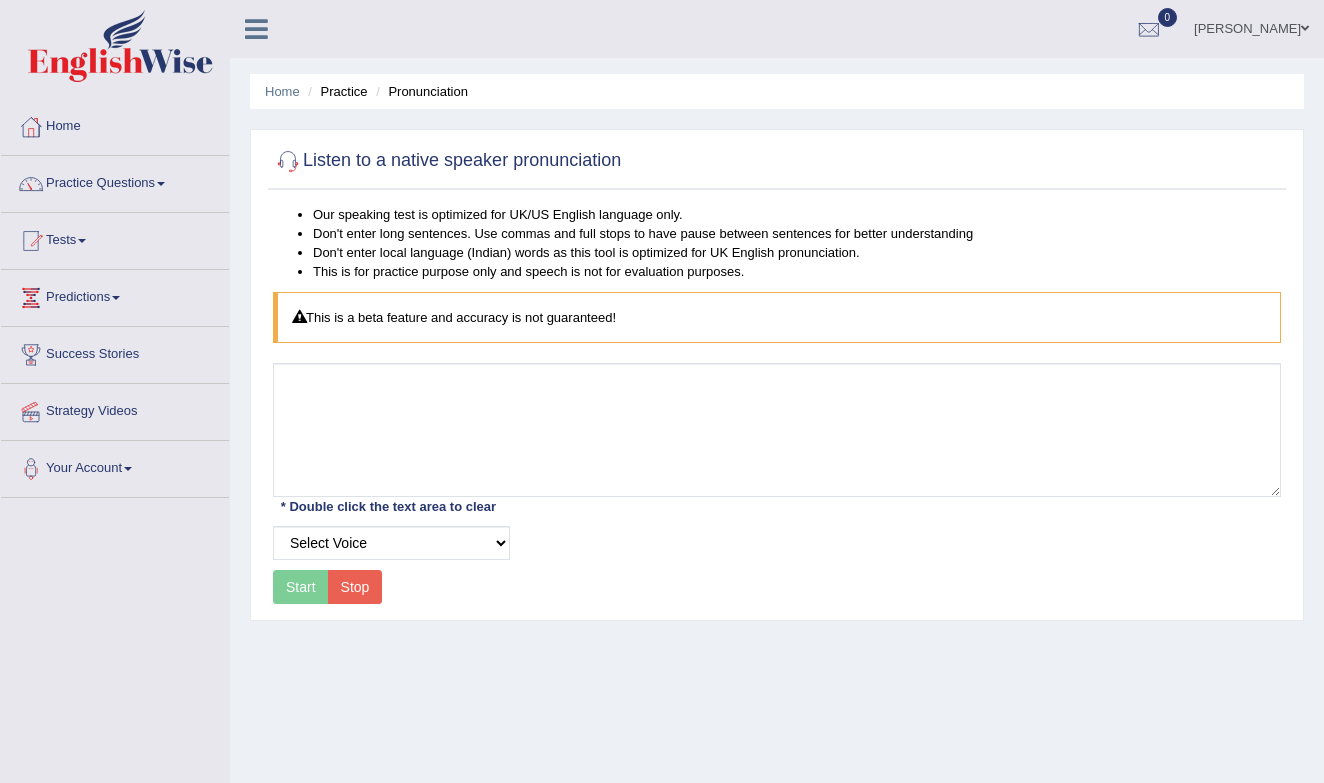
click at [283, 582] on div "Start Stop" at bounding box center [327, 587] width 109 height 34
click at [301, 576] on div "Start Stop" at bounding box center [327, 587] width 109 height 34
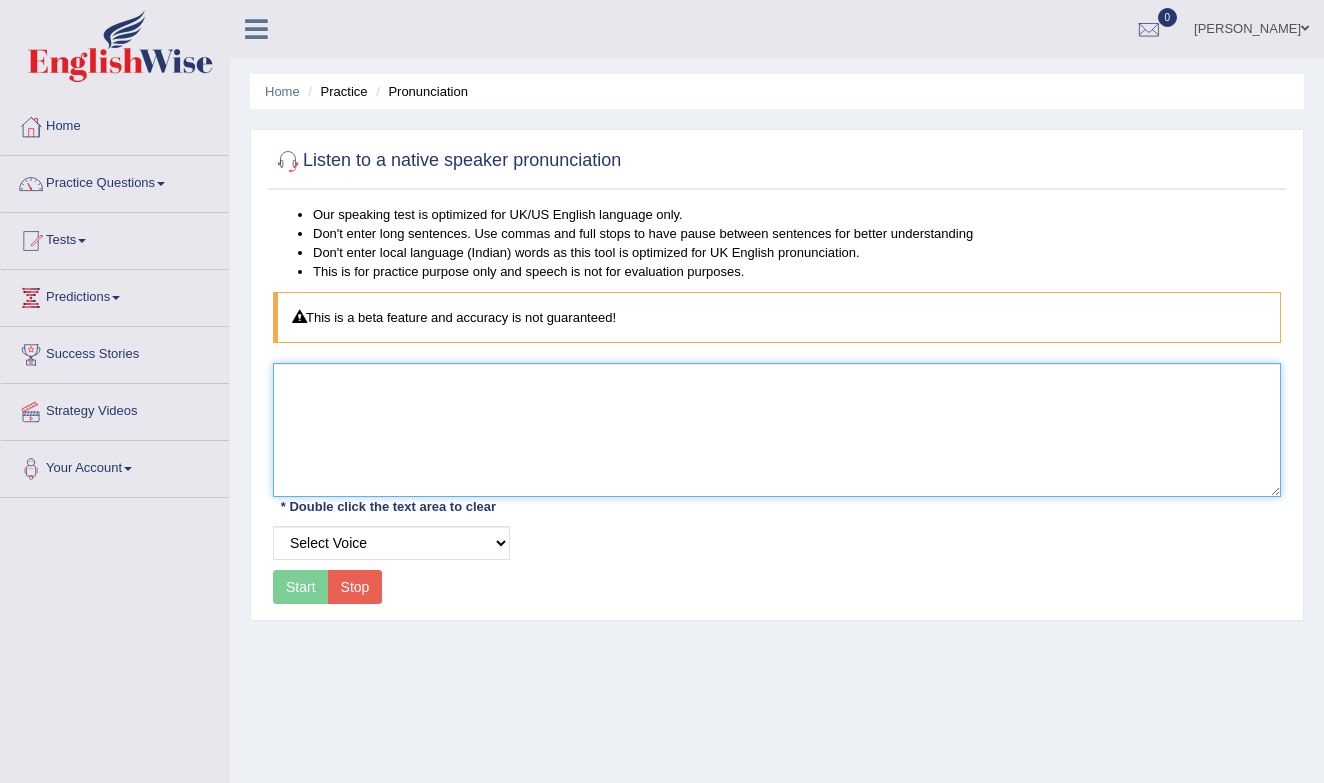
click at [327, 431] on textarea at bounding box center [777, 430] width 1008 height 134
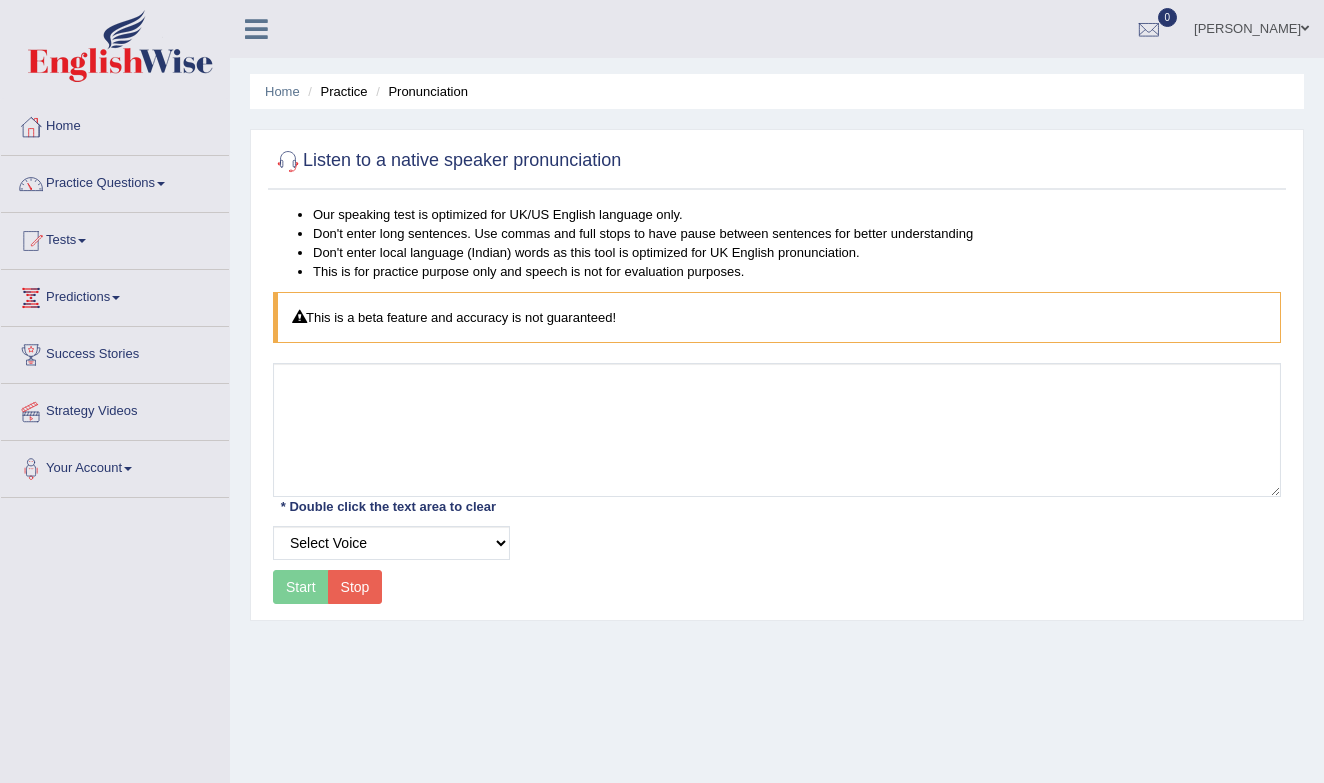
click at [293, 585] on div "Start Stop" at bounding box center [327, 587] width 109 height 34
click at [289, 585] on div "Start Stop" at bounding box center [327, 587] width 109 height 34
click at [101, 147] on link "Home" at bounding box center [115, 124] width 228 height 50
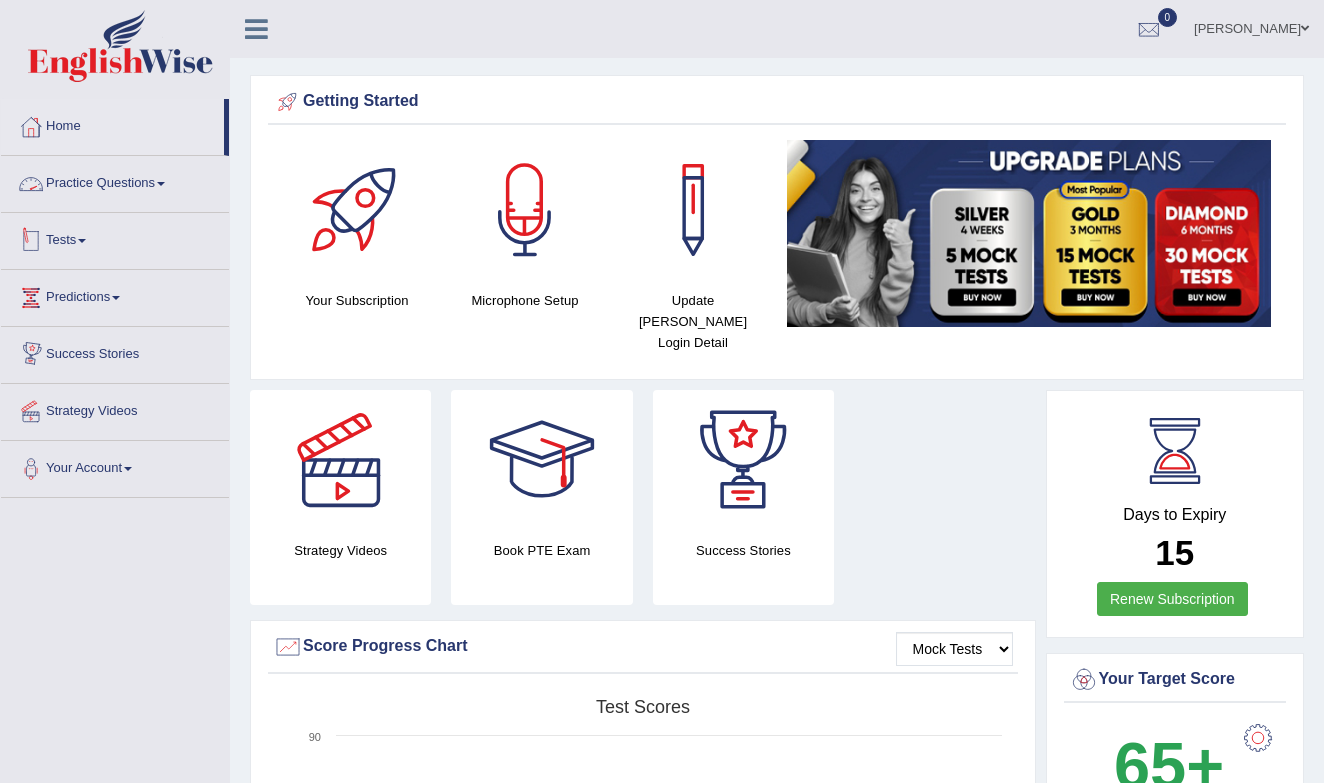
click at [129, 232] on link "Tests" at bounding box center [115, 238] width 228 height 50
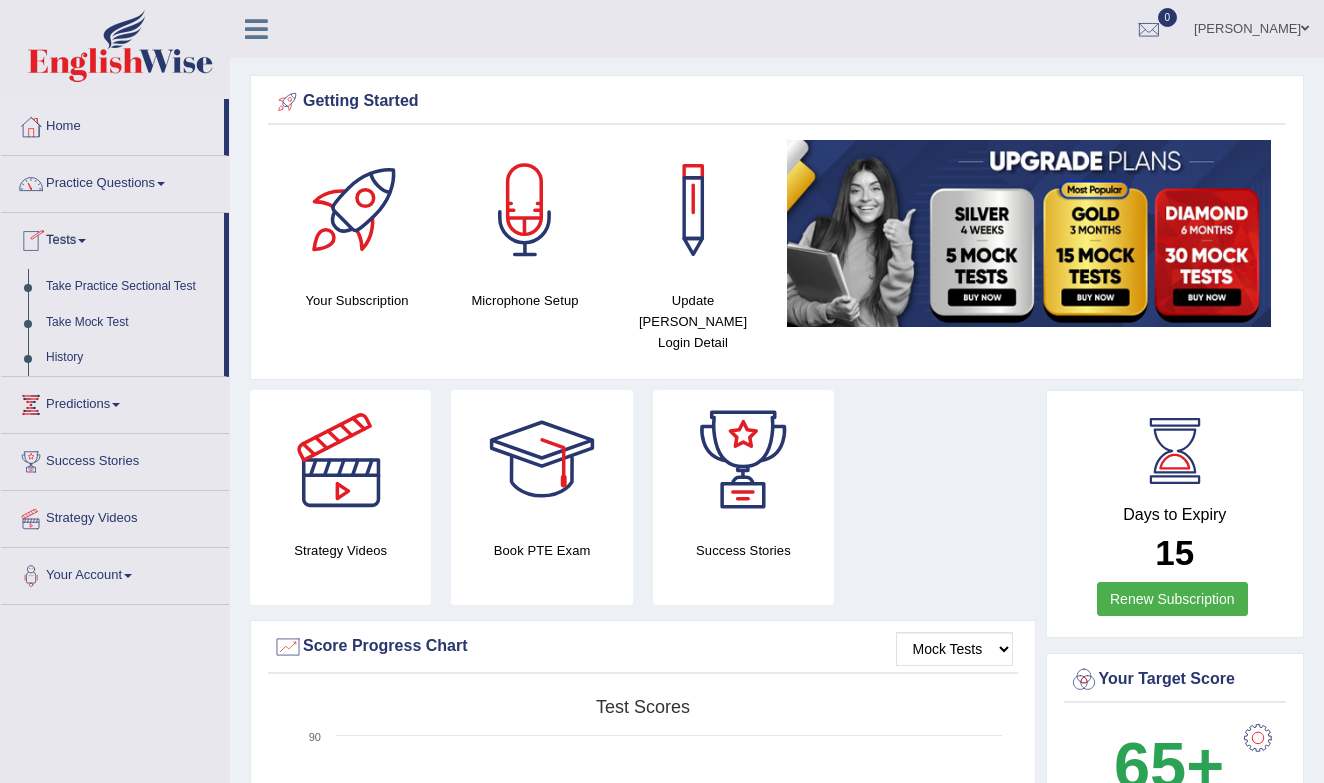
click at [179, 180] on link "Practice Questions" at bounding box center [115, 181] width 228 height 50
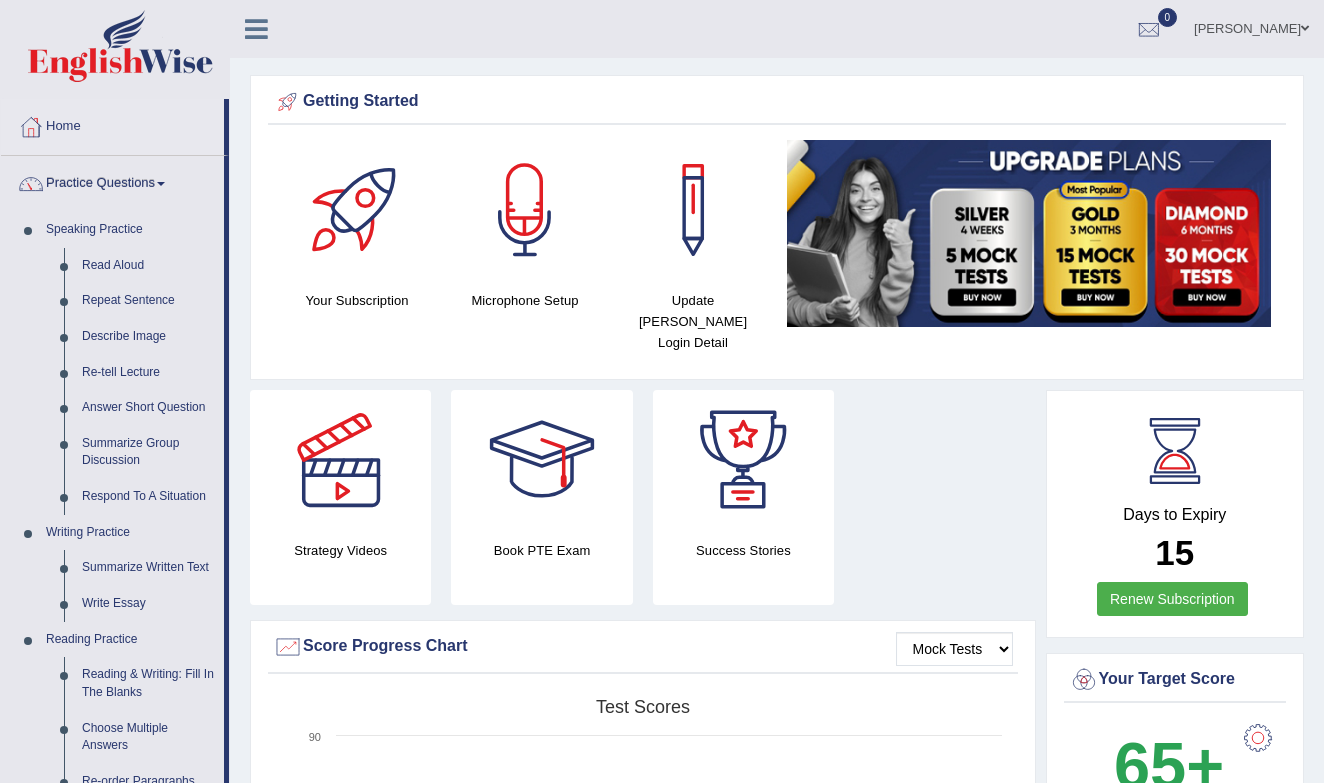
click at [526, 227] on div at bounding box center [525, 210] width 140 height 140
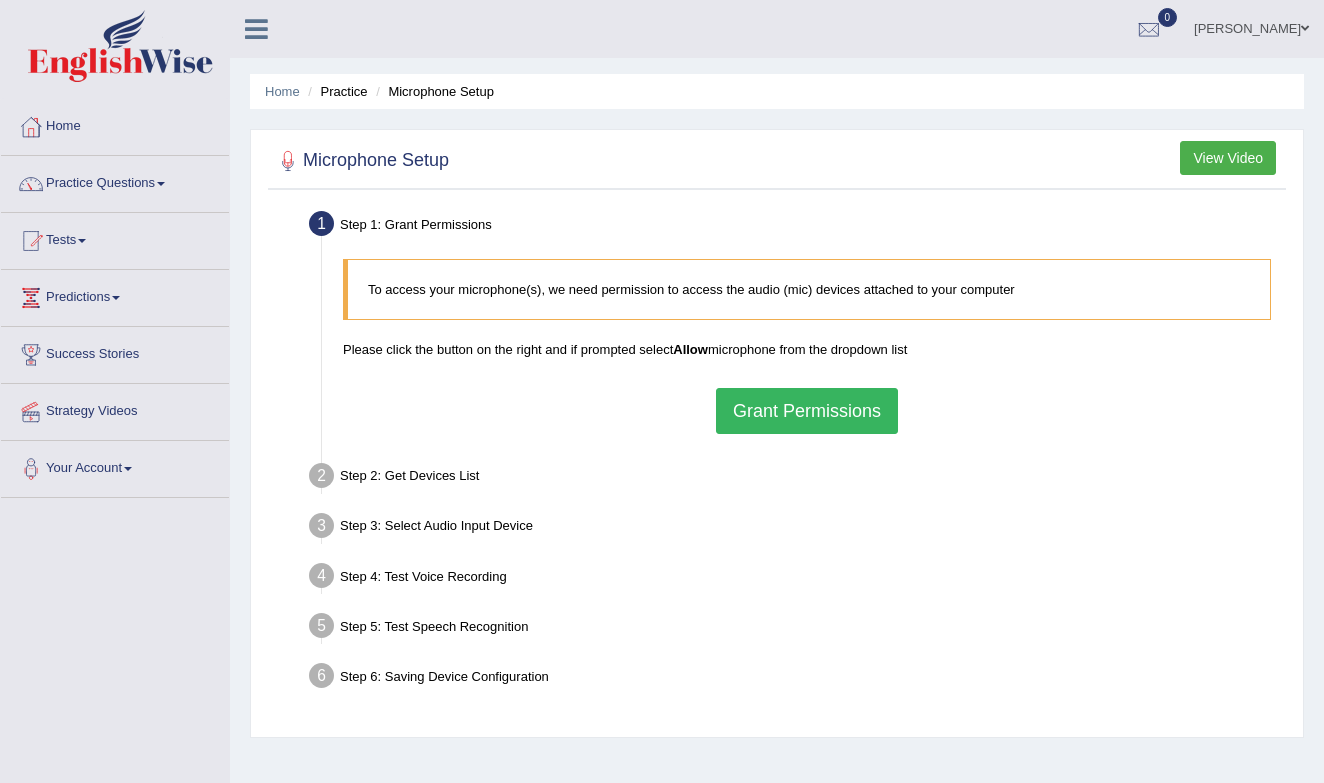
click at [752, 418] on button "Grant Permissions" at bounding box center [807, 411] width 182 height 46
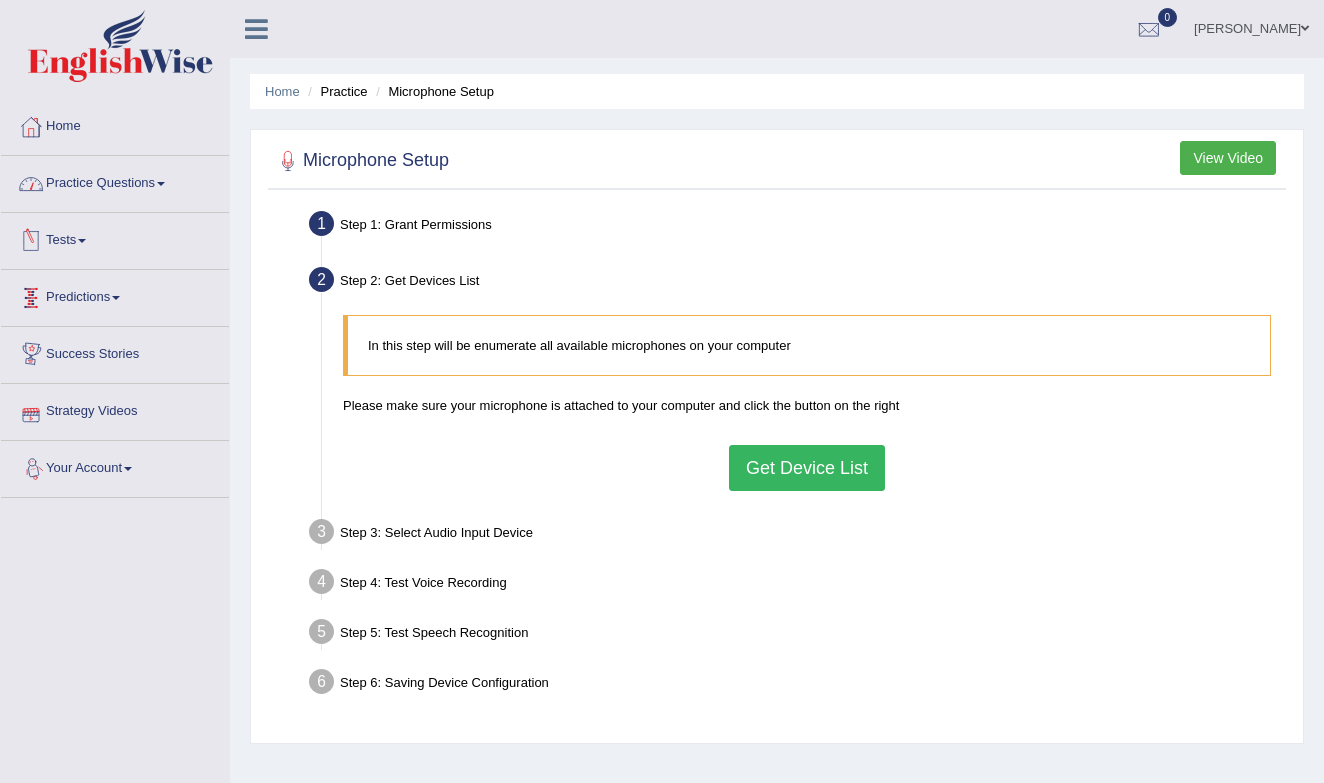
click at [146, 180] on link "Practice Questions" at bounding box center [115, 181] width 228 height 50
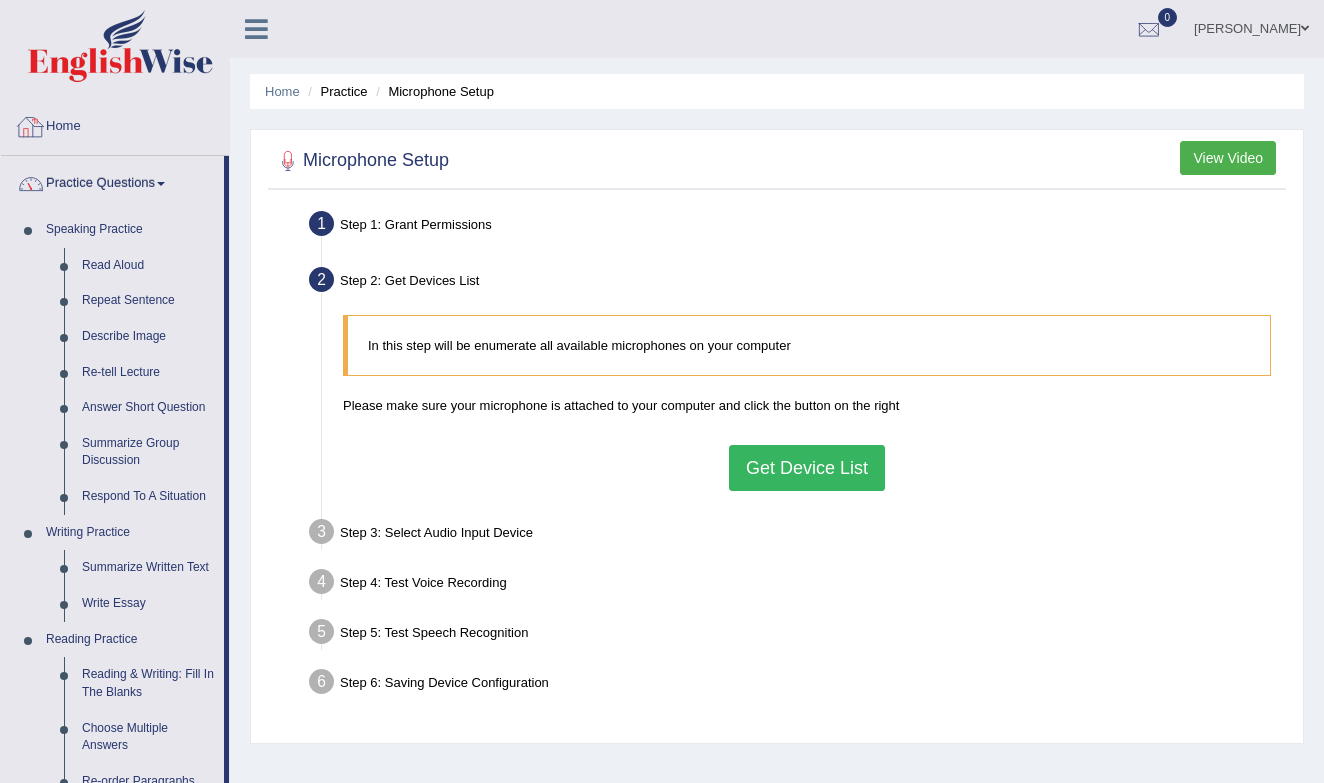
click at [281, 81] on ul "Home Practice Microphone Setup" at bounding box center [777, 91] width 1054 height 35
click at [281, 90] on link "Home" at bounding box center [282, 91] width 35 height 15
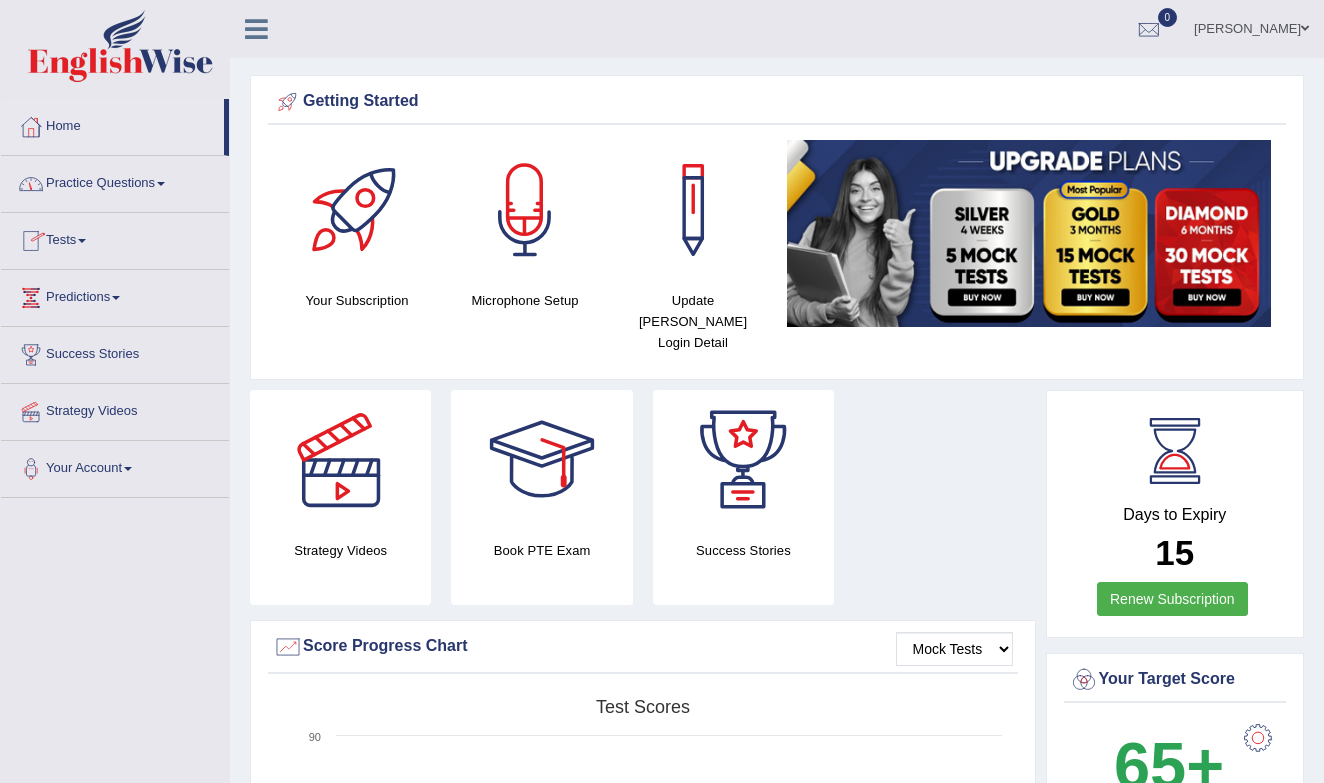
click at [258, 23] on icon at bounding box center [256, 29] width 23 height 26
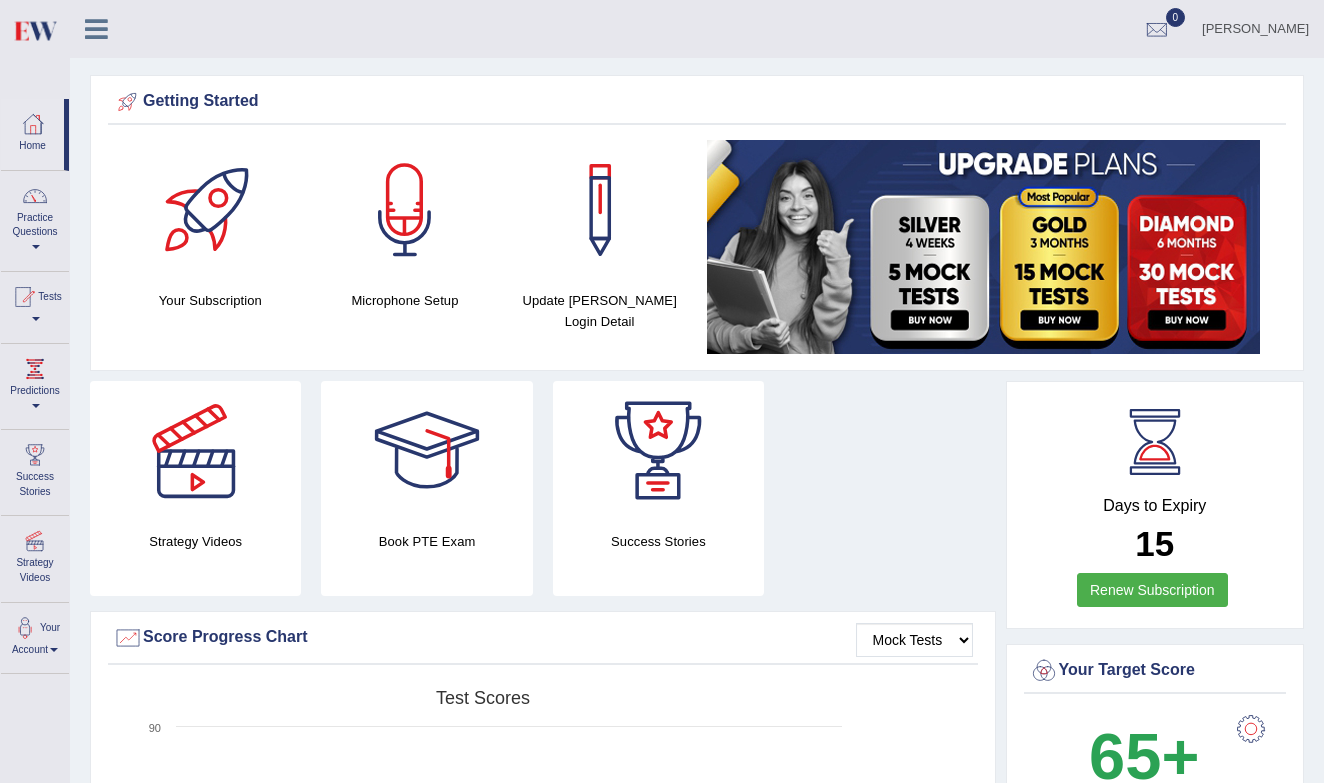
click at [95, 25] on icon at bounding box center [96, 29] width 23 height 26
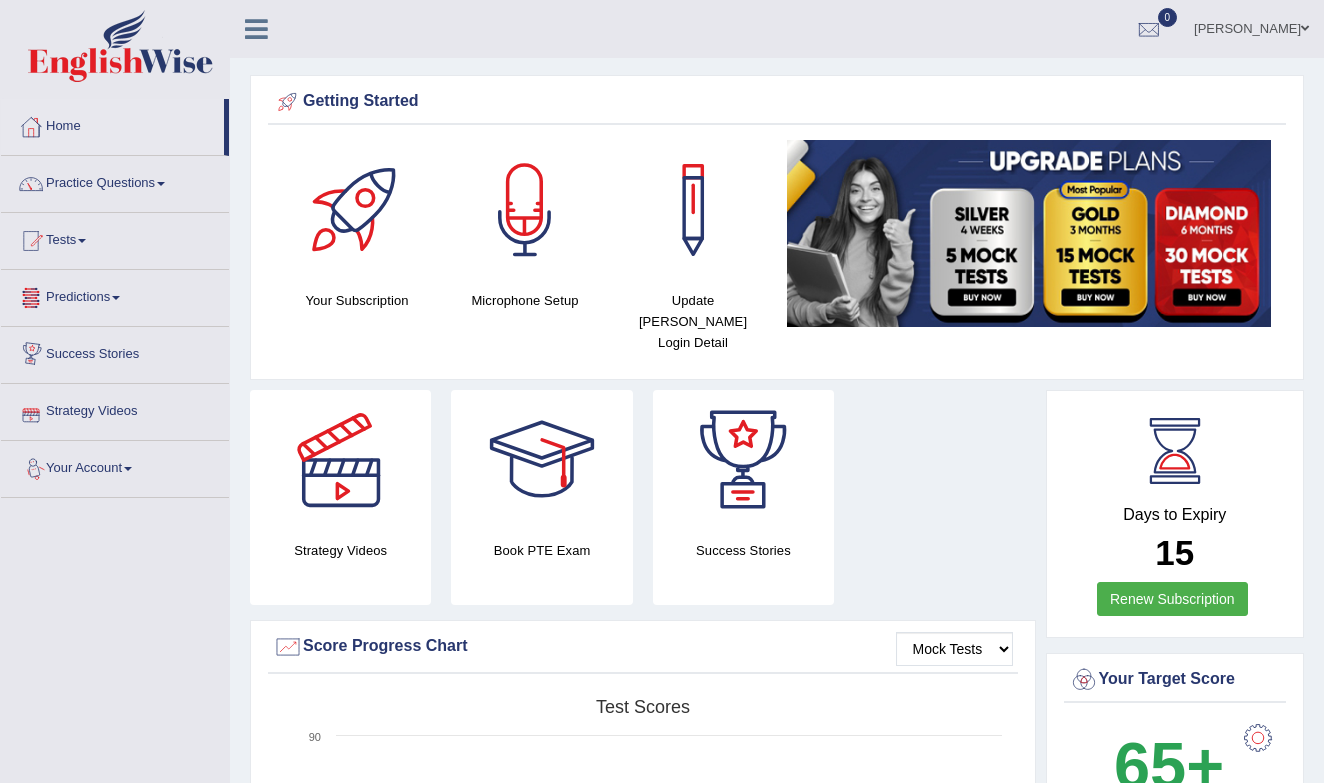
click at [110, 457] on link "Your Account" at bounding box center [115, 466] width 228 height 50
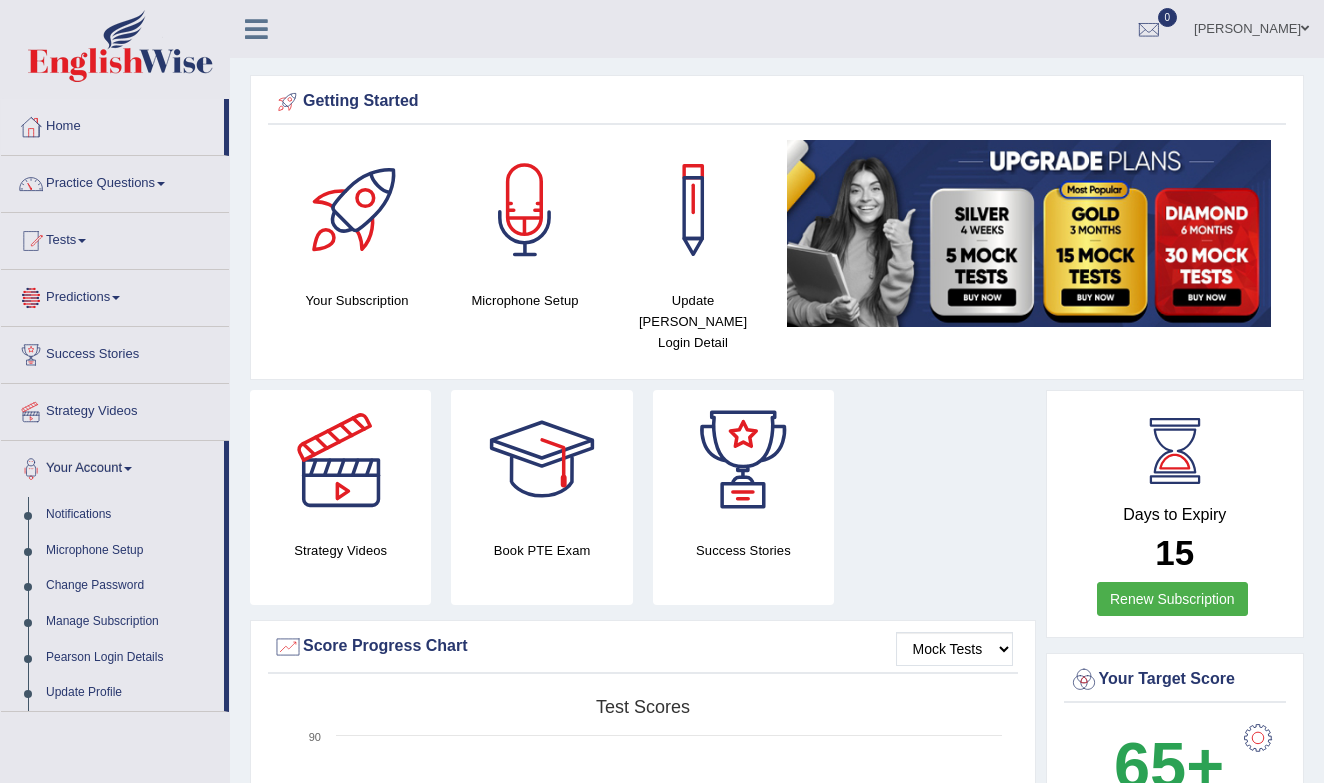
click at [104, 294] on link "Predictions" at bounding box center [115, 295] width 228 height 50
